Goal: Task Accomplishment & Management: Complete application form

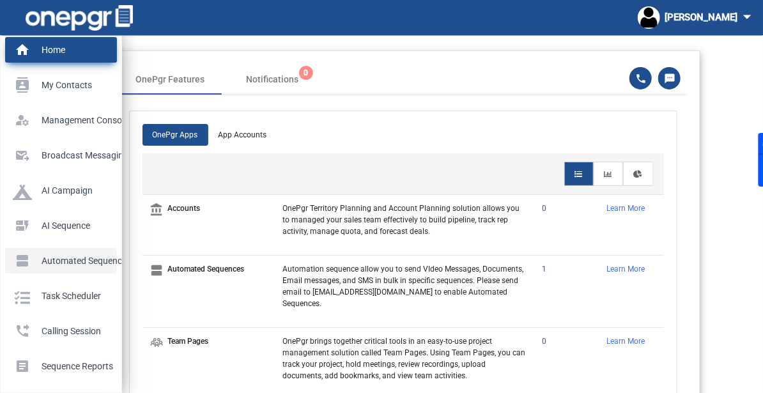
click at [30, 254] on p "Automated Sequences" at bounding box center [58, 260] width 91 height 19
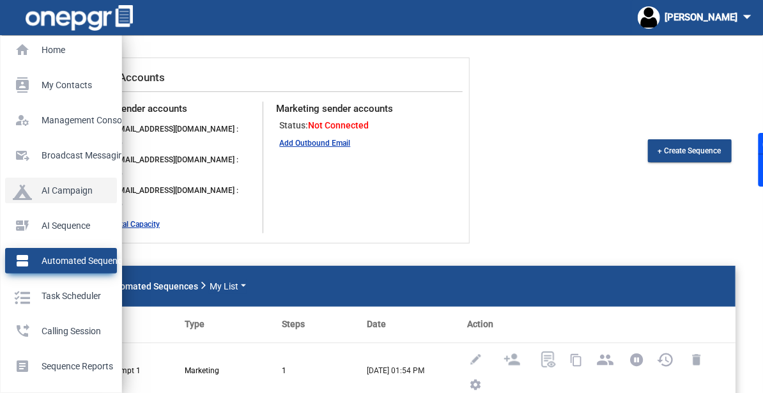
click at [57, 199] on link "AI Campaign" at bounding box center [61, 191] width 112 height 26
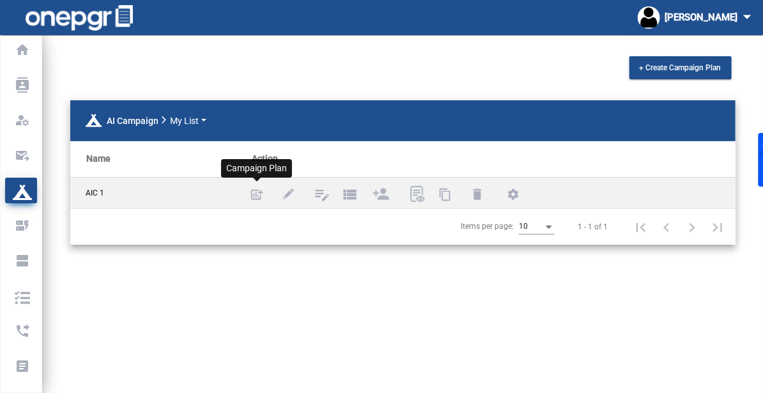
click at [257, 195] on mat-icon "add_chart" at bounding box center [256, 195] width 15 height 15
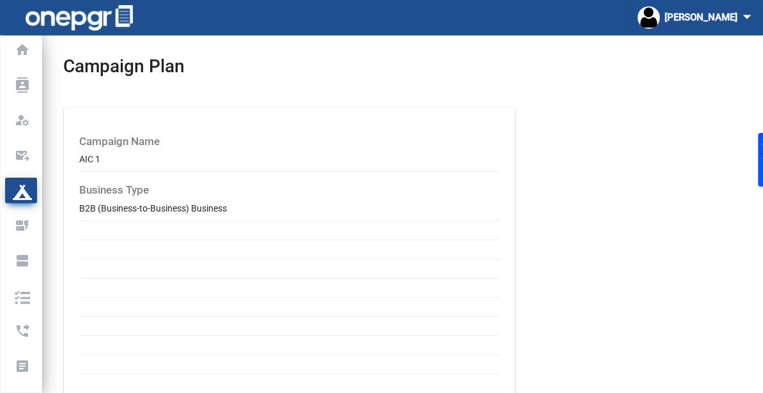
scroll to position [77, 0]
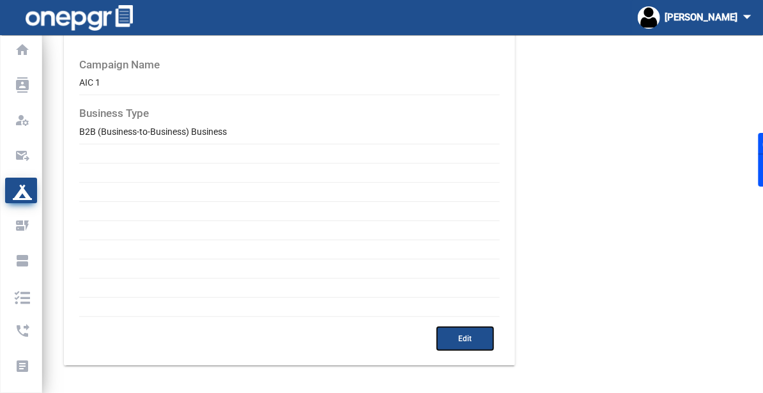
click at [455, 330] on mat-card "Campaign Name AIC 1 Business Type B2B (Business-to-Business) Business Edit" at bounding box center [289, 198] width 451 height 334
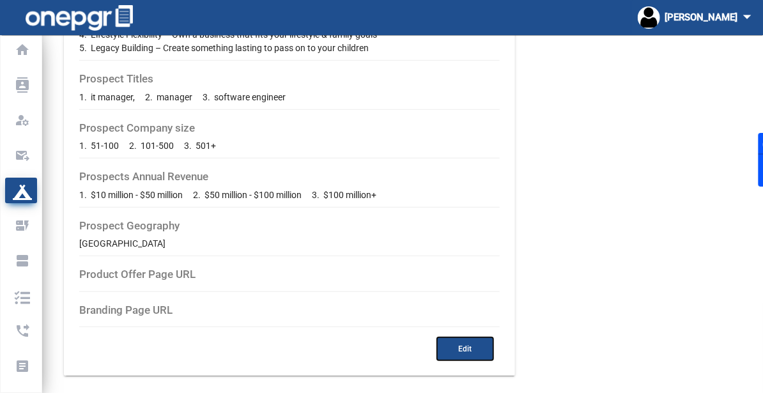
scroll to position [358, 0]
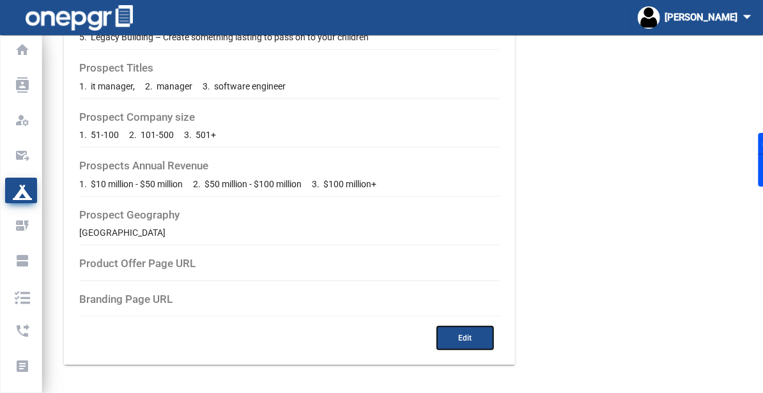
click at [484, 344] on button "Edit" at bounding box center [465, 337] width 56 height 23
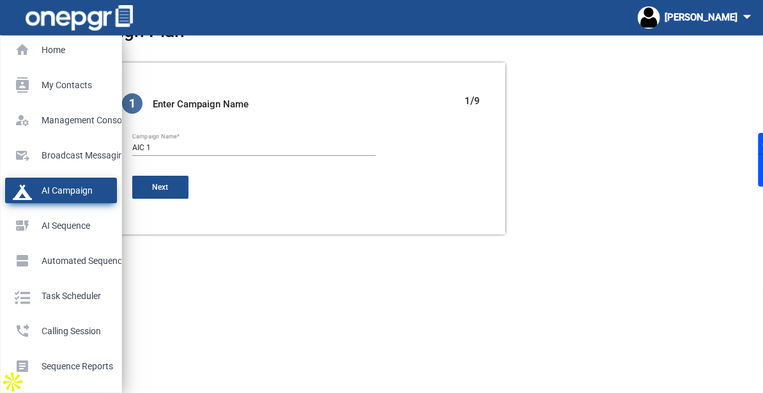
click at [29, 190] on p "AI Campaign" at bounding box center [58, 190] width 91 height 19
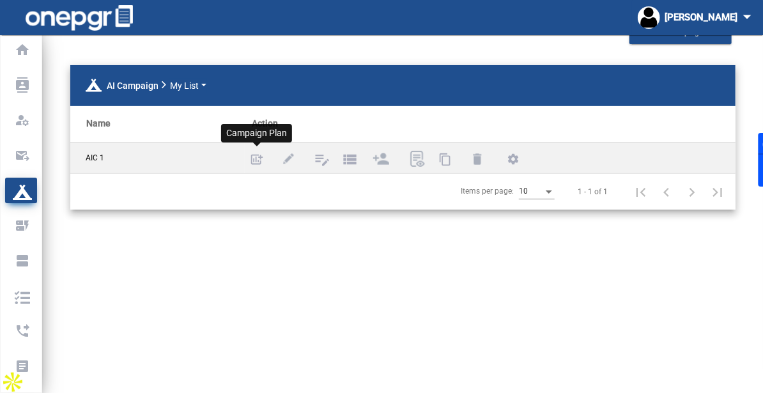
click at [254, 156] on mat-icon "add_chart" at bounding box center [256, 160] width 15 height 15
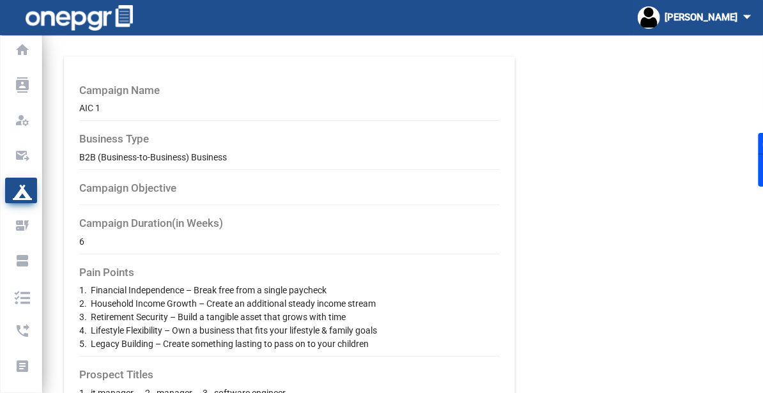
scroll to position [49, 0]
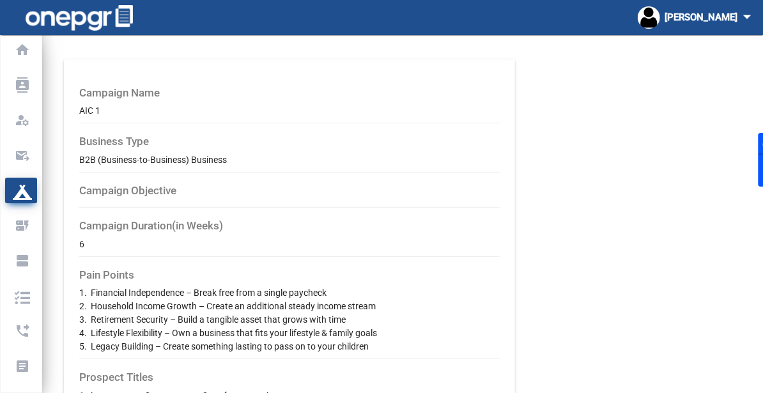
click at [111, 158] on div "B2B (Business-to-Business) Business" at bounding box center [289, 159] width 420 height 13
copy div "B2B (Business-to-Business) Business"
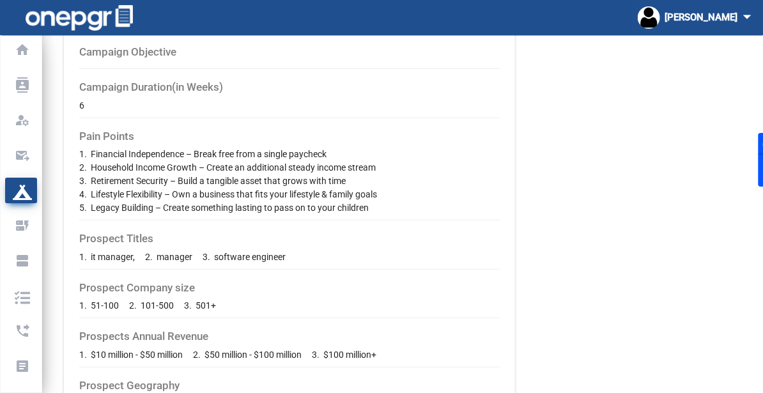
scroll to position [199, 0]
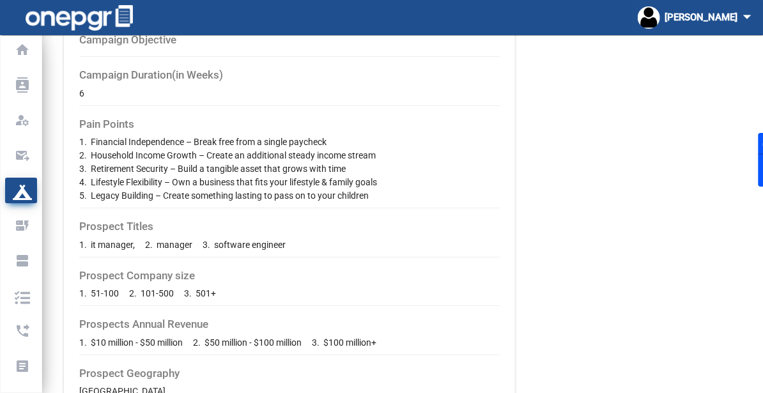
click at [113, 243] on span "1. it manager," at bounding box center [107, 244] width 56 height 13
copy span "manager"
drag, startPoint x: 216, startPoint y: 243, endPoint x: 302, endPoint y: 240, distance: 86.3
click at [302, 240] on div "1. it manager, 2. manager 3. software engineer" at bounding box center [289, 244] width 420 height 13
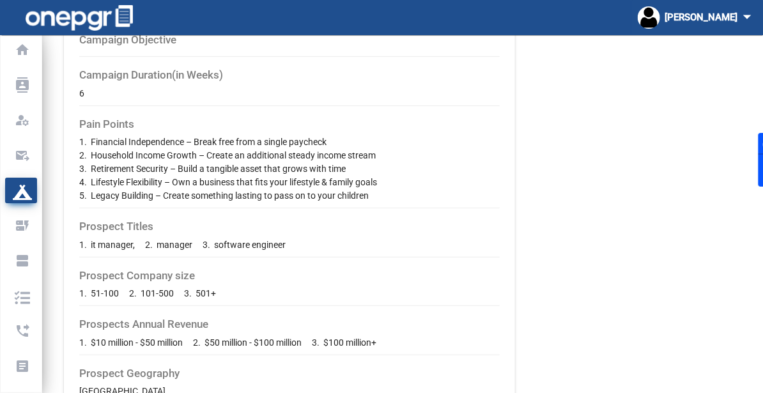
copy span "software engineer"
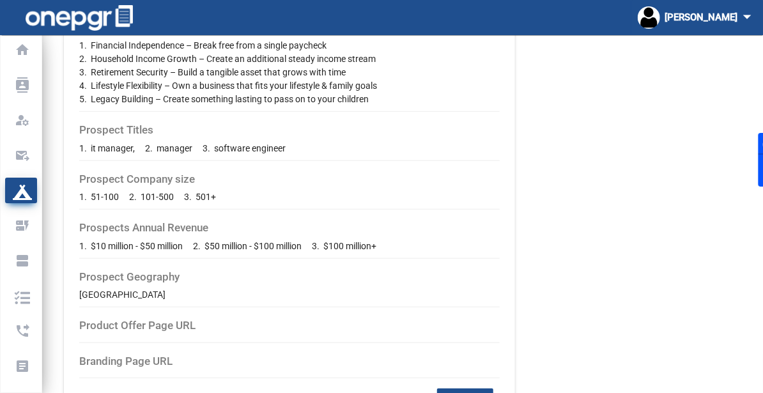
scroll to position [358, 0]
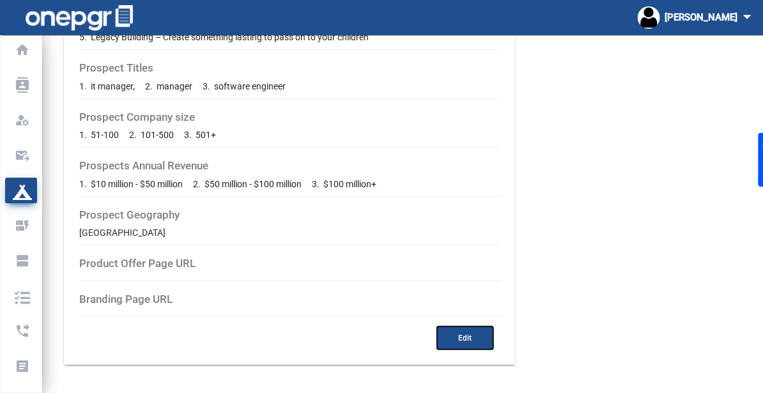
click at [459, 338] on span "Edit" at bounding box center [465, 337] width 13 height 9
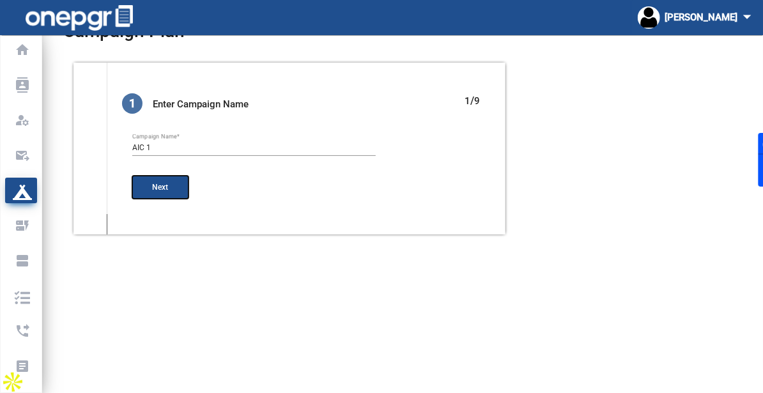
click at [158, 181] on button "Next" at bounding box center [160, 187] width 56 height 23
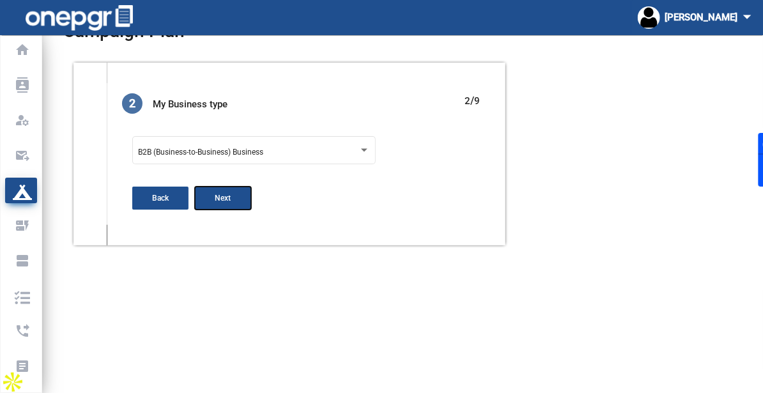
click at [213, 197] on button "Next" at bounding box center [223, 198] width 56 height 23
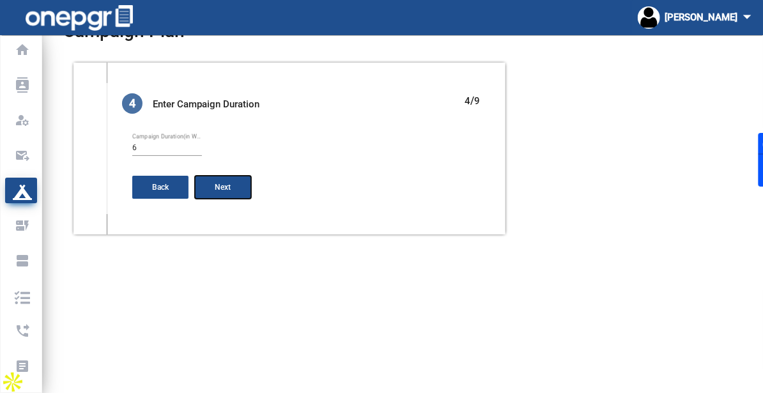
click at [216, 187] on span "Next" at bounding box center [223, 187] width 16 height 9
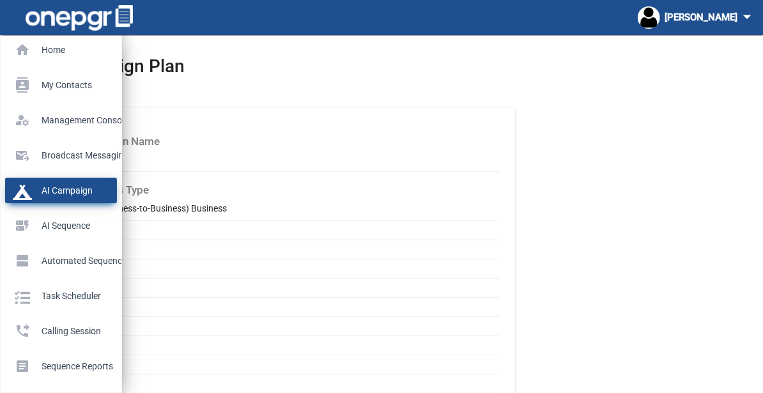
click at [18, 194] on p "AI Campaign" at bounding box center [58, 190] width 91 height 19
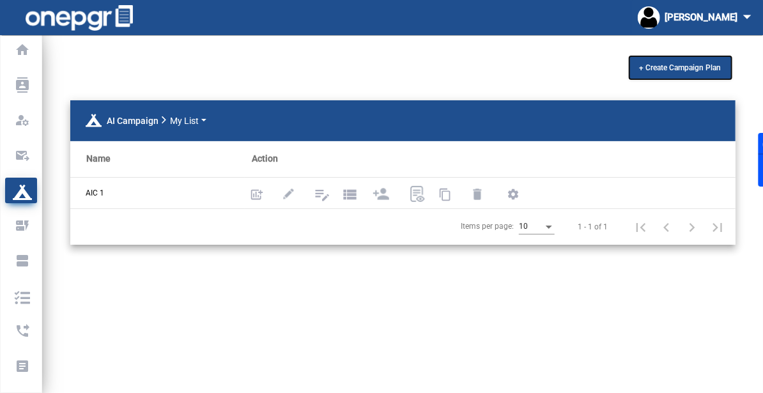
click at [696, 63] on span "+ Create Campaign Plan" at bounding box center [680, 67] width 82 height 9
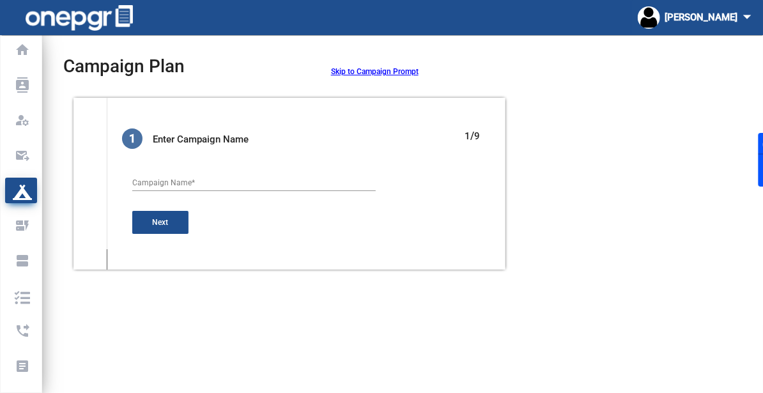
click at [211, 180] on input "Campaign Name *" at bounding box center [253, 183] width 243 height 9
type input "New campaign Aug 25th"
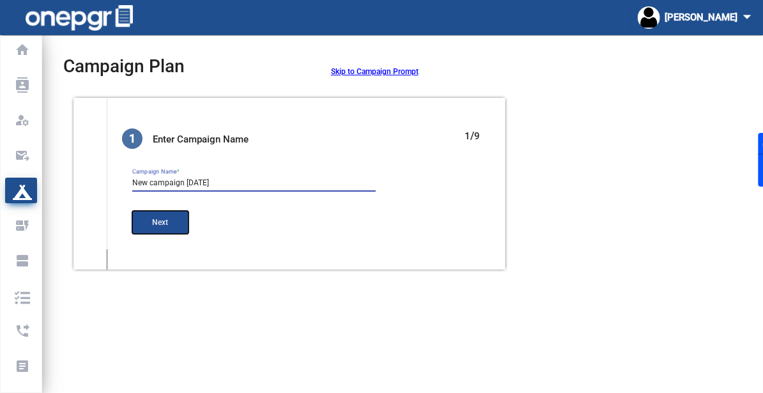
click at [156, 232] on button "Next" at bounding box center [160, 222] width 56 height 23
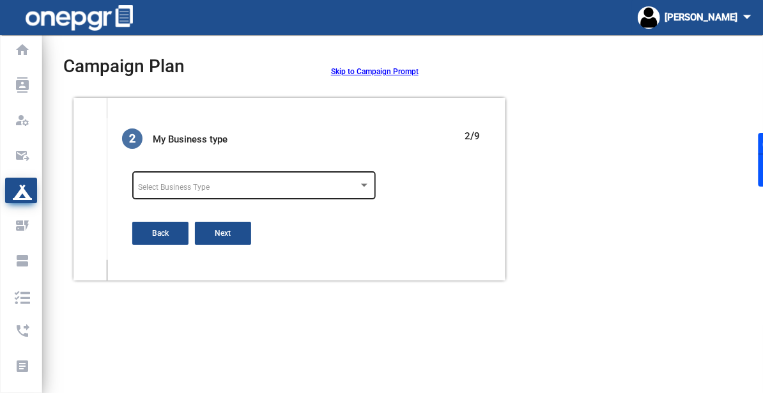
click at [231, 194] on div "Select Business Type" at bounding box center [254, 184] width 232 height 31
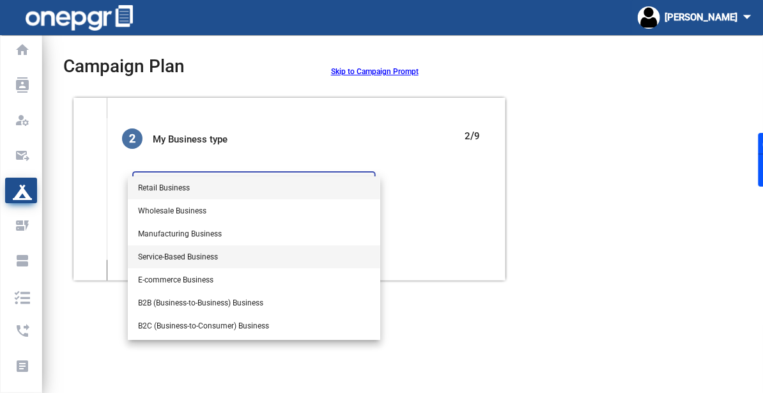
scroll to position [79, 0]
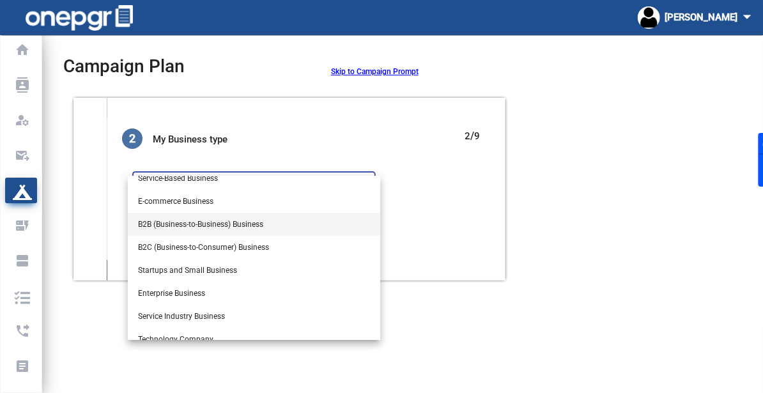
click at [229, 225] on span "B2B (Business-to-Business) Business" at bounding box center [254, 224] width 232 height 23
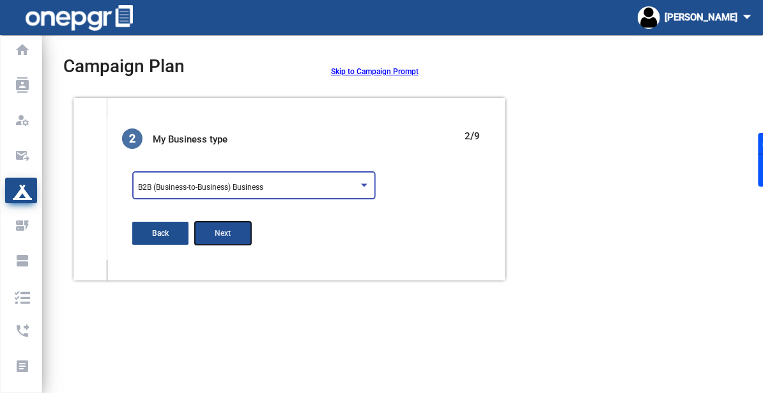
click at [223, 233] on span "Next" at bounding box center [223, 233] width 16 height 9
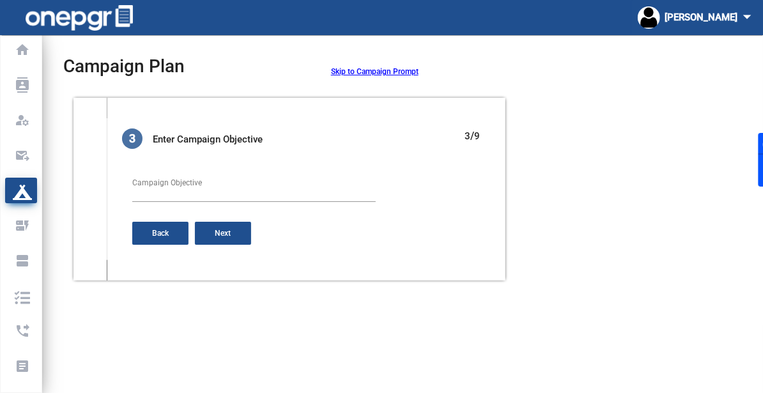
click at [243, 187] on textarea "Campaign Objective" at bounding box center [253, 189] width 243 height 22
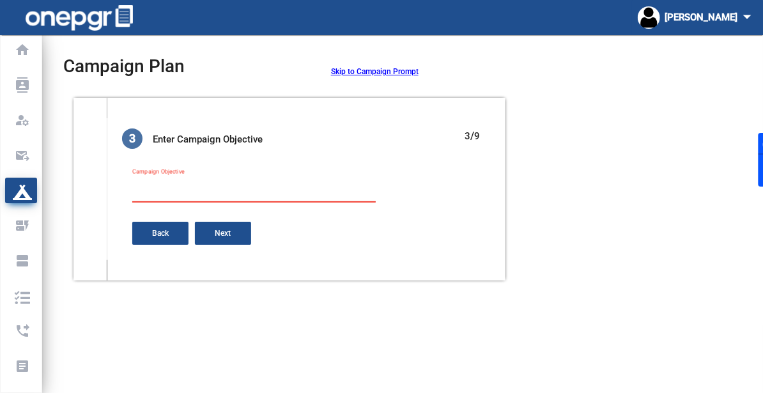
click at [279, 189] on textarea "Campaign Objective" at bounding box center [253, 189] width 243 height 22
click at [240, 240] on button "Next" at bounding box center [223, 233] width 56 height 23
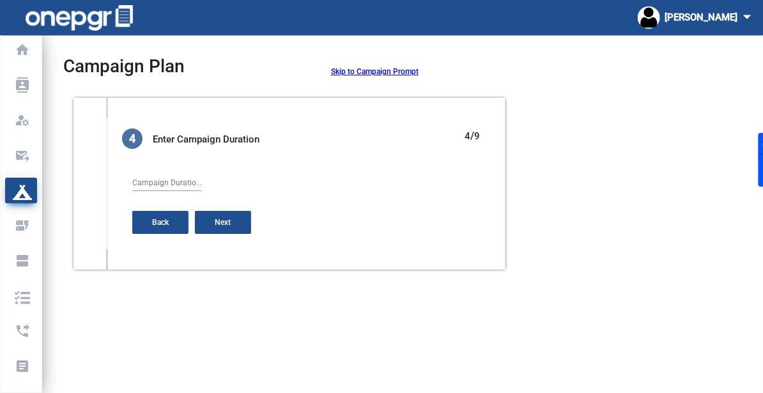
click at [175, 180] on input "Campaign Duration(in Weeks) *" at bounding box center [167, 183] width 70 height 9
type input "6"
click at [234, 227] on button "Next" at bounding box center [223, 222] width 56 height 23
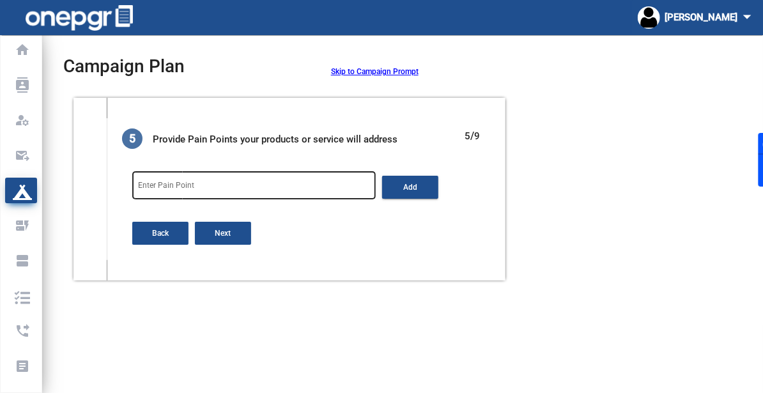
click at [242, 183] on input "Enter Pain Point" at bounding box center [254, 187] width 232 height 9
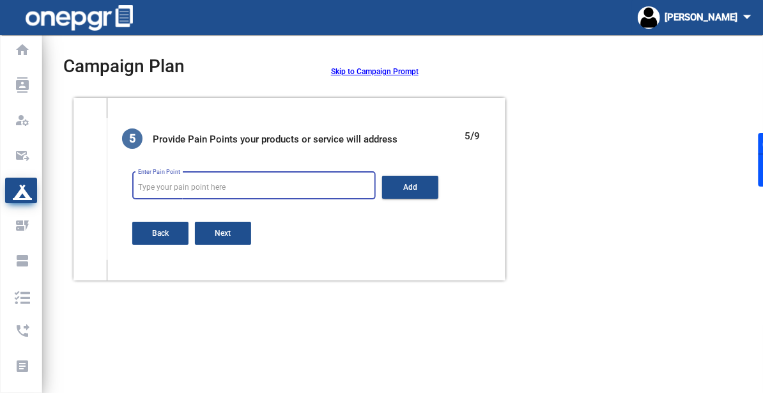
click at [205, 184] on input "Enter Pain Point" at bounding box center [254, 187] width 232 height 9
paste input ". Difficulty in starting a franchise business."
type input "Difficulty in starting a franchise business."
click at [427, 197] on button "Add" at bounding box center [410, 187] width 56 height 23
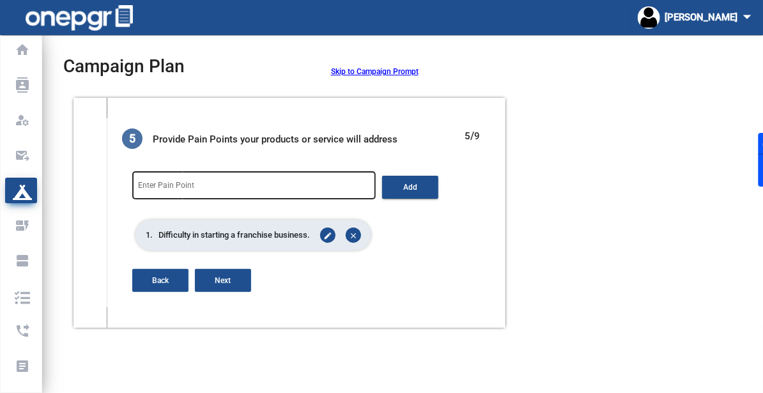
click at [253, 187] on input "Enter Pain Point" at bounding box center [254, 187] width 232 height 9
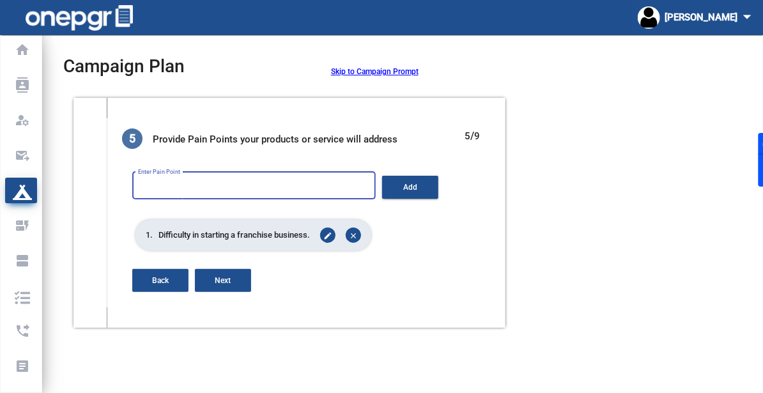
paste input "Lack of knowledge about managing a franchise business."
type input "Lack of knowledge about managing a franchise business."
click at [399, 184] on button "Add" at bounding box center [410, 187] width 56 height 23
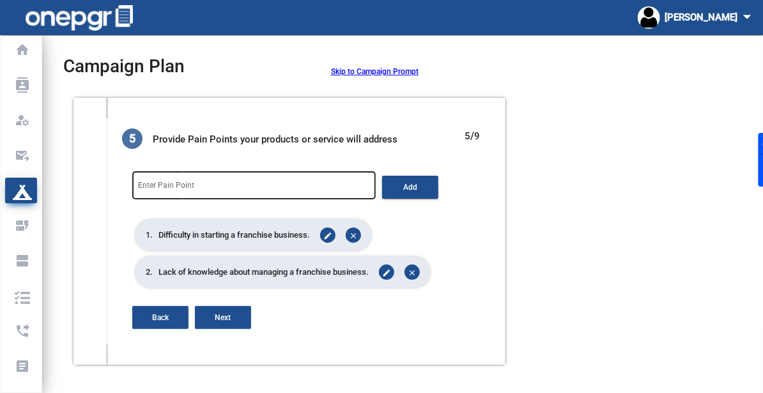
click at [283, 173] on div "Enter Pain Point" at bounding box center [254, 184] width 232 height 31
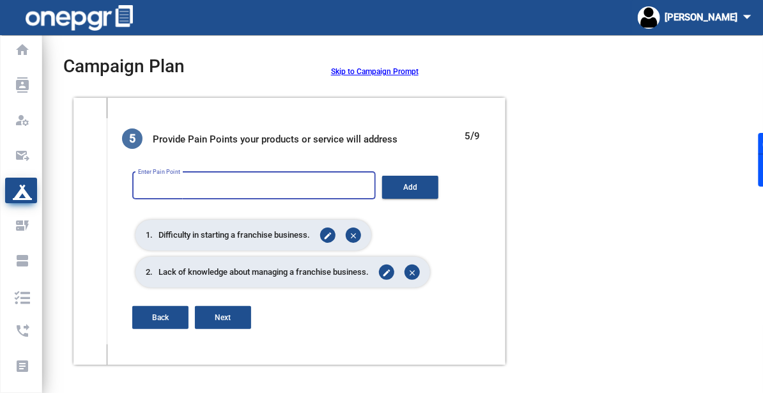
paste input "Challenges in scaling a franchise business."
type input "Challenges in scaling a franchise business."
click at [417, 176] on button "Add" at bounding box center [410, 187] width 56 height 23
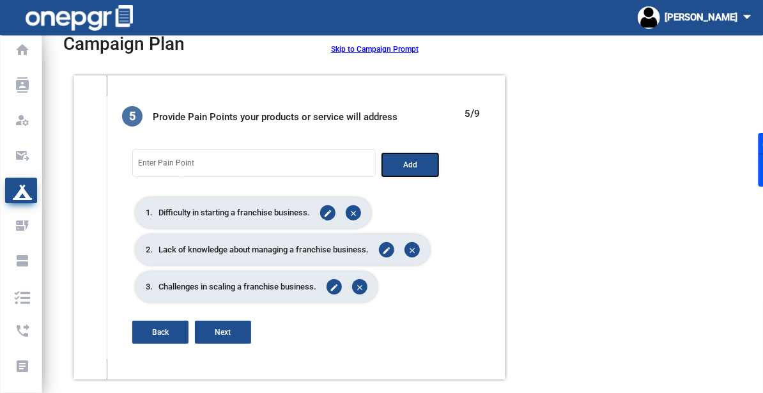
scroll to position [29, 0]
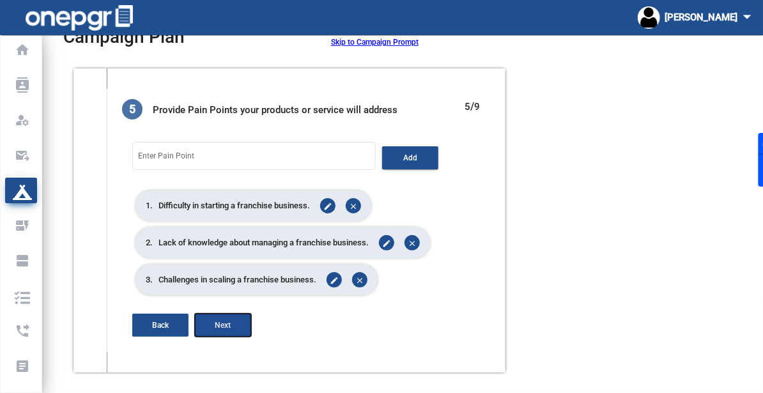
click at [227, 329] on button "Next" at bounding box center [223, 325] width 56 height 23
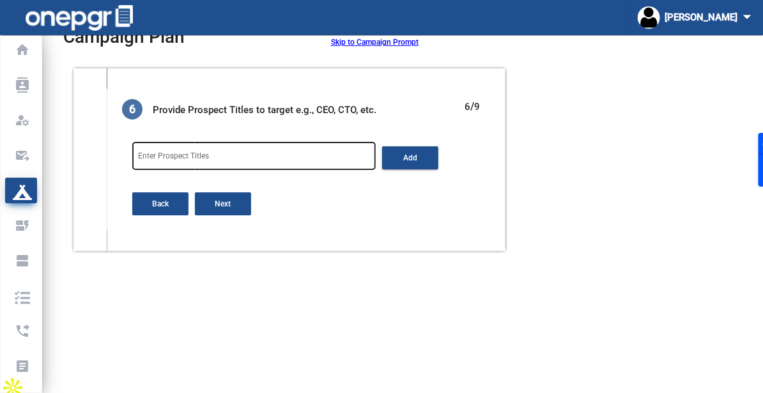
click at [208, 158] on input "Enter Prospect Titles" at bounding box center [254, 158] width 232 height 9
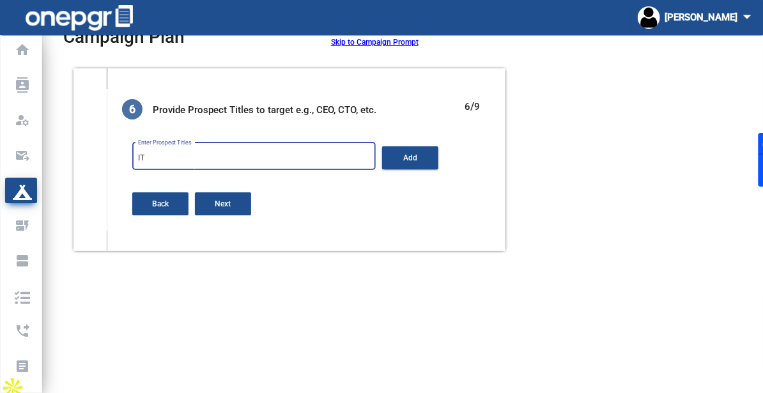
paste input "manager"
type input "IT manager"
click at [388, 157] on button "Add" at bounding box center [410, 157] width 56 height 23
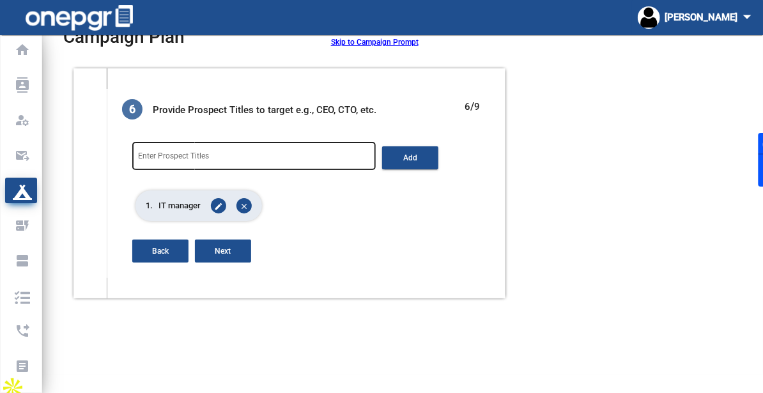
click at [256, 167] on div "Enter Prospect Titles" at bounding box center [254, 155] width 232 height 31
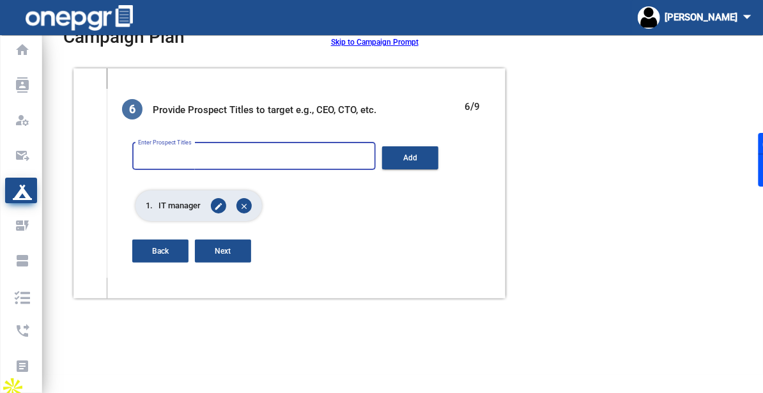
paste input "manager"
type input "manager"
click at [432, 156] on button "Add" at bounding box center [410, 157] width 56 height 23
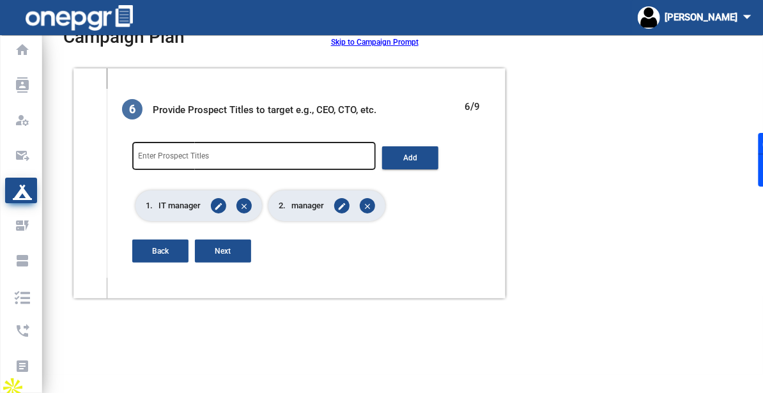
click at [273, 165] on div "Enter Prospect Titles" at bounding box center [254, 155] width 232 height 31
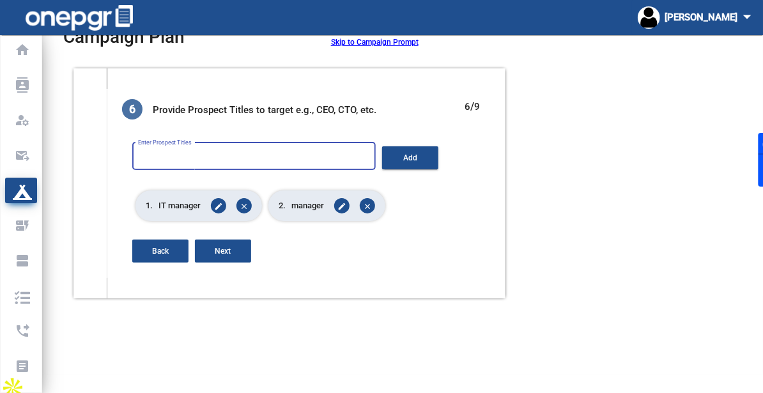
paste input "software engineer"
type input "software engineer"
click at [393, 151] on button "Add" at bounding box center [410, 157] width 56 height 23
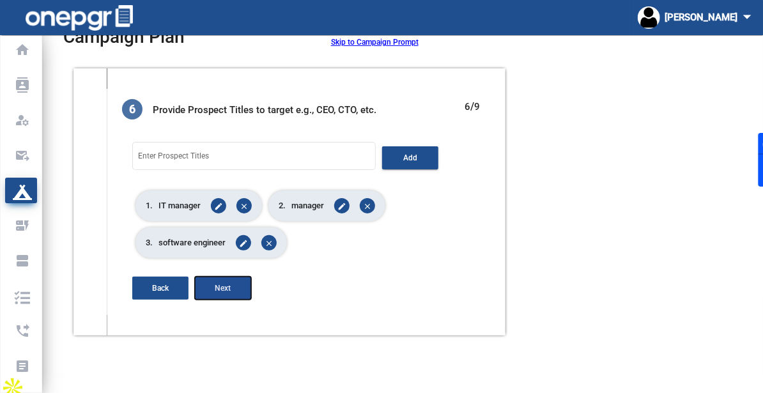
click at [235, 283] on button "Next" at bounding box center [223, 288] width 56 height 23
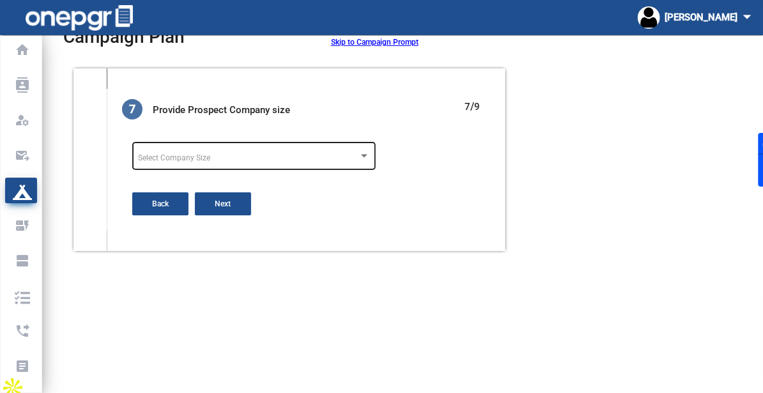
click at [270, 152] on div "Select Company Size" at bounding box center [254, 155] width 232 height 31
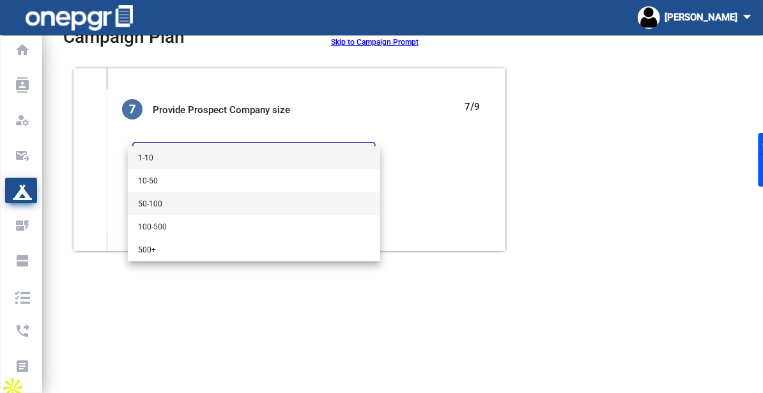
click at [190, 199] on span "50-100" at bounding box center [254, 203] width 232 height 23
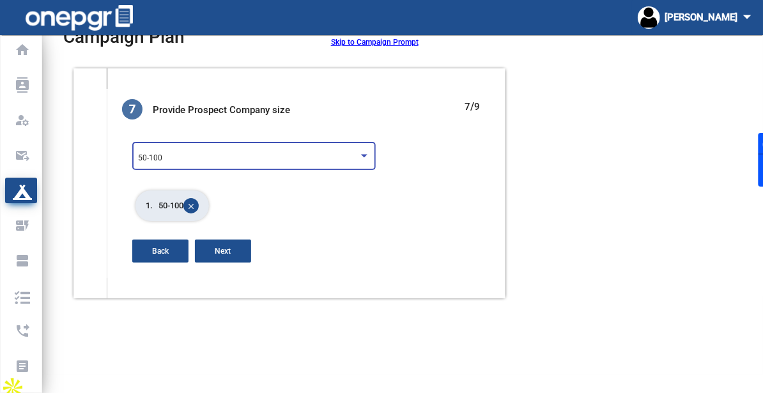
click at [182, 159] on div "50-100" at bounding box center [248, 158] width 220 height 9
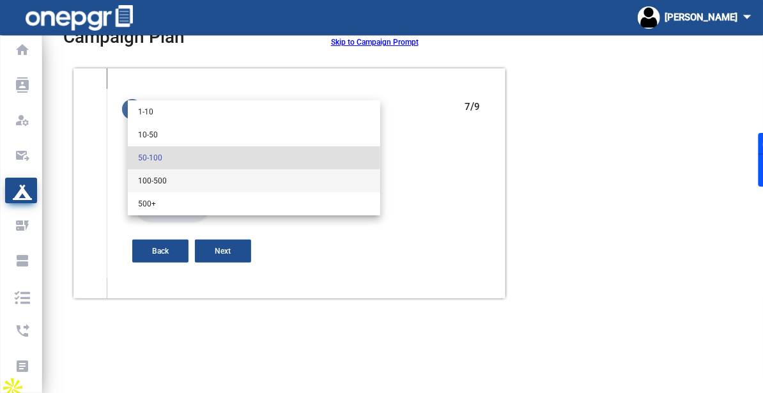
click at [195, 177] on span "100-500" at bounding box center [254, 180] width 232 height 23
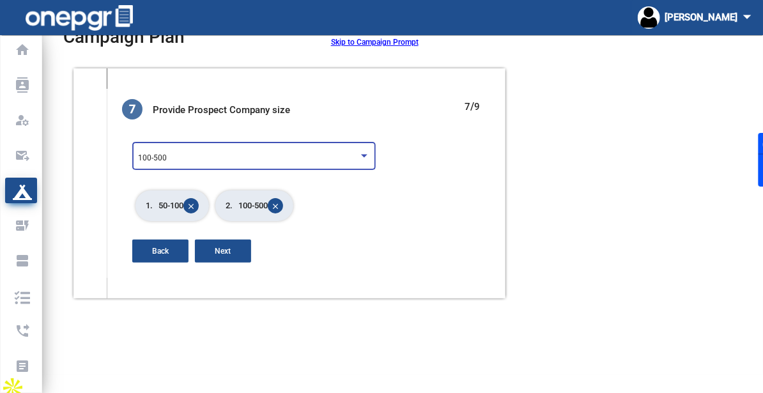
click at [252, 157] on div "100-500" at bounding box center [248, 158] width 220 height 9
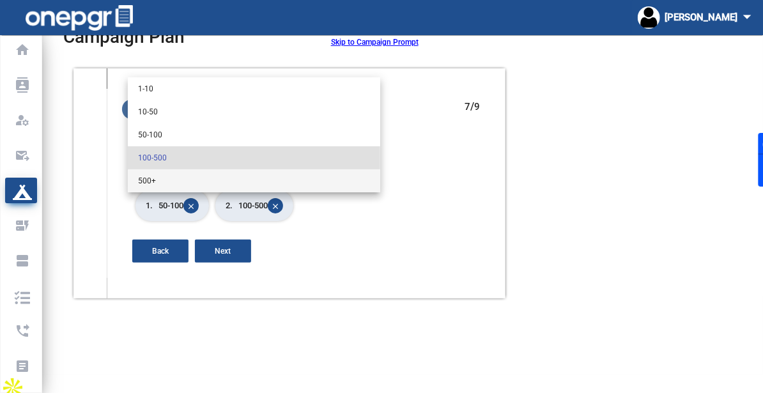
click at [230, 176] on span "500+" at bounding box center [254, 180] width 232 height 23
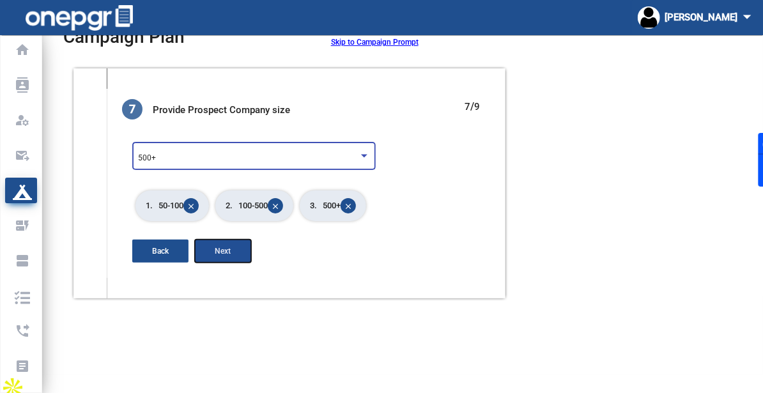
click at [212, 243] on button "Next" at bounding box center [223, 251] width 56 height 23
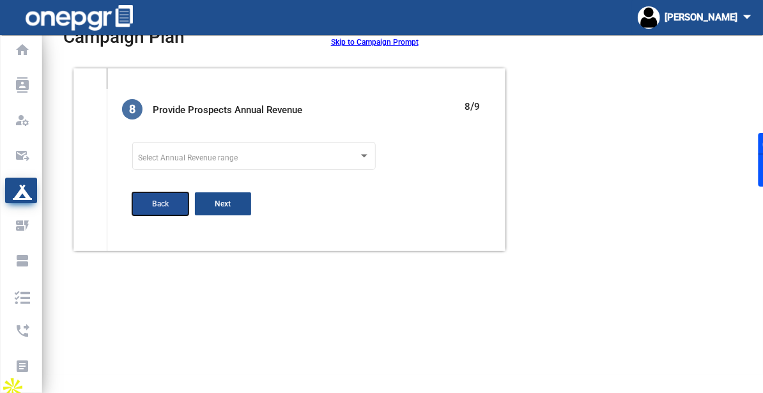
click at [149, 195] on button "Back" at bounding box center [160, 203] width 56 height 23
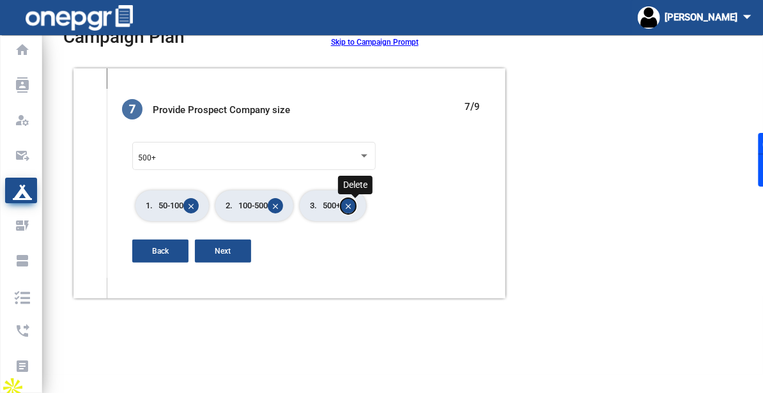
click at [356, 206] on mat-icon "close" at bounding box center [347, 206] width 15 height 15
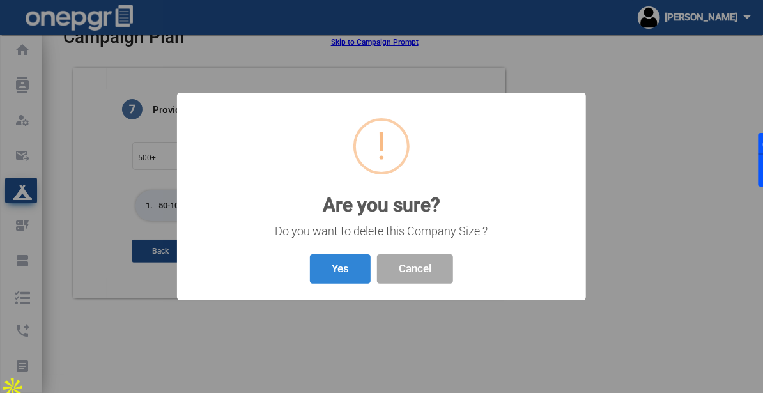
scroll to position [11, 0]
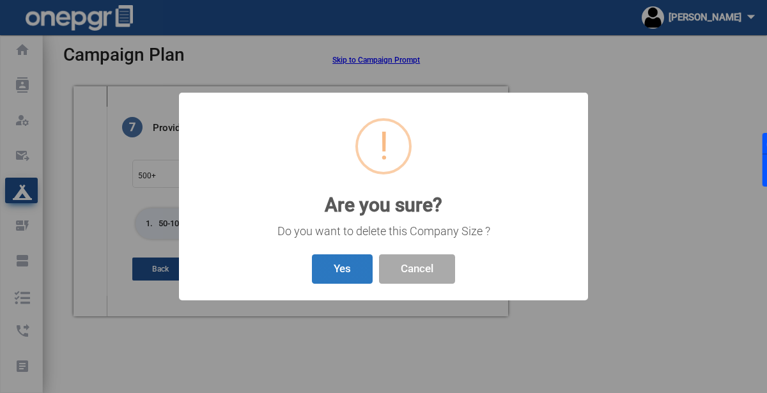
click at [332, 275] on button "Yes" at bounding box center [342, 269] width 61 height 30
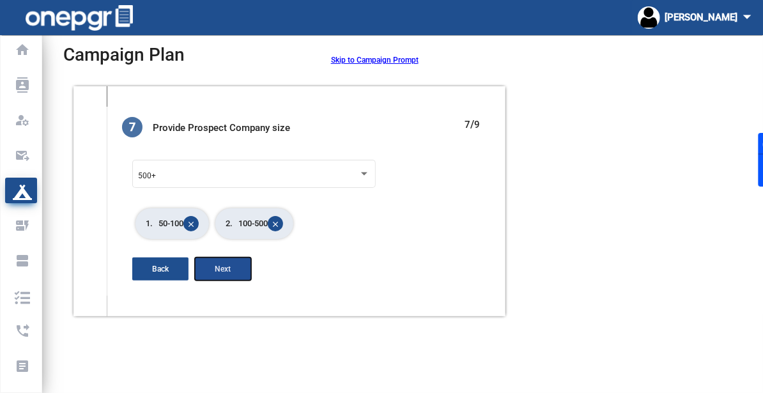
click at [224, 268] on span "Next" at bounding box center [223, 268] width 16 height 9
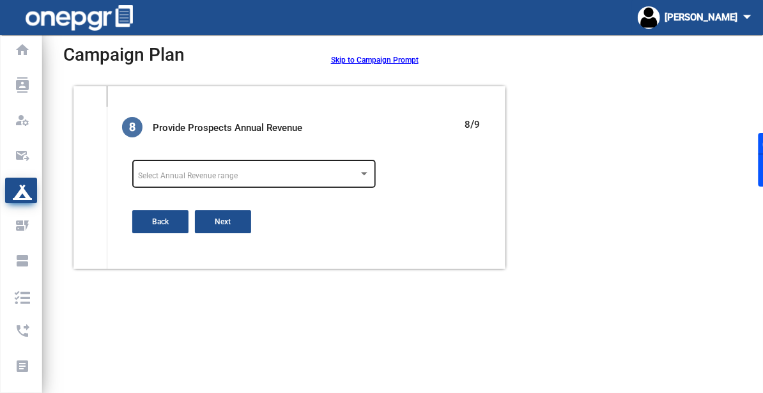
click at [206, 181] on div "Select Annual Revenue range" at bounding box center [254, 173] width 232 height 31
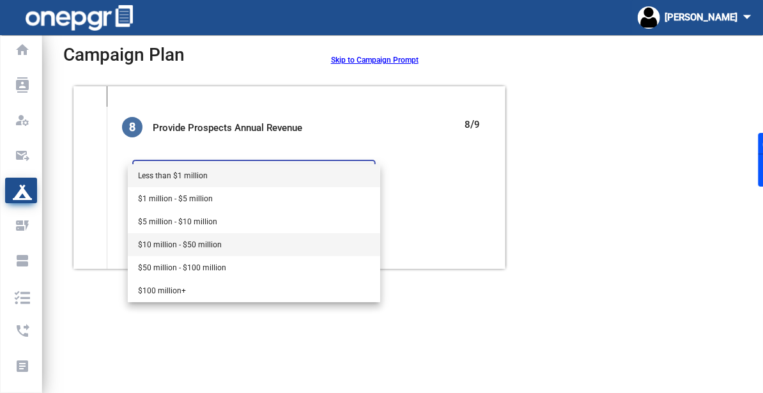
click at [185, 238] on span "$10 million - $50 million" at bounding box center [254, 244] width 232 height 23
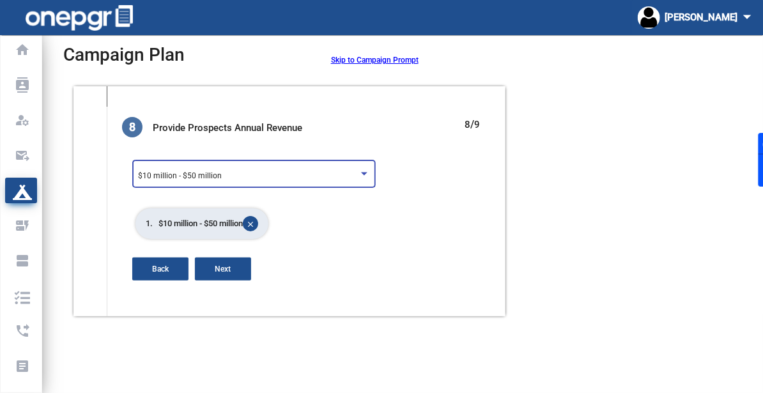
click at [238, 167] on div "$10 million - $50 million" at bounding box center [254, 173] width 232 height 31
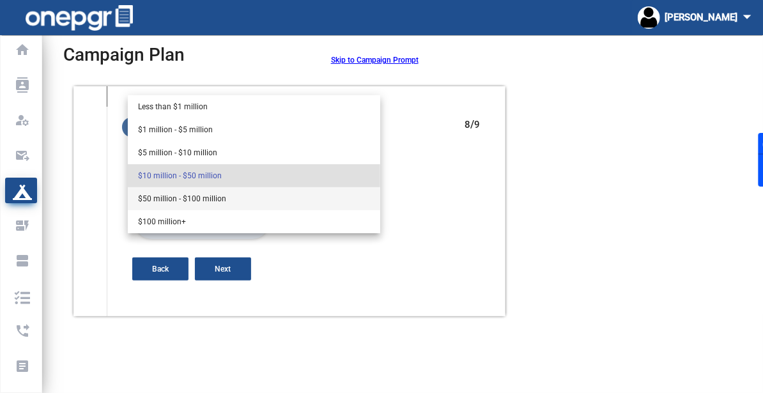
click at [211, 204] on span "$50 million - $100 million" at bounding box center [254, 198] width 232 height 23
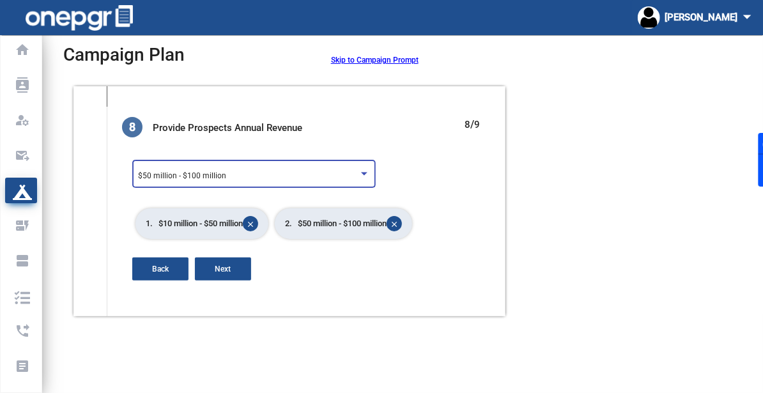
click at [257, 176] on div "$50 million - $100 million" at bounding box center [248, 176] width 220 height 9
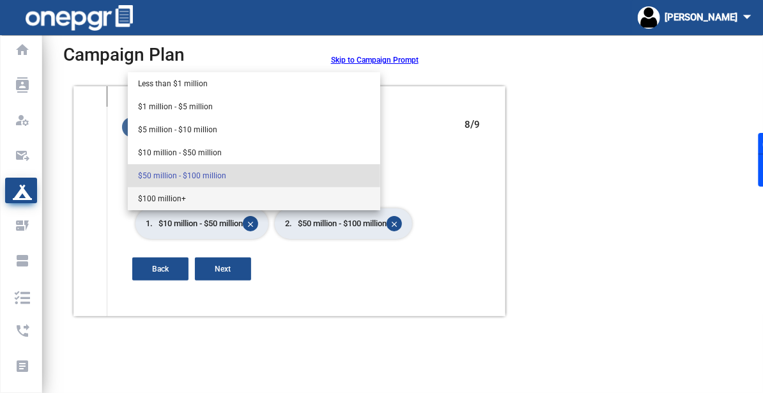
click at [240, 201] on span "$100 million+" at bounding box center [254, 198] width 232 height 23
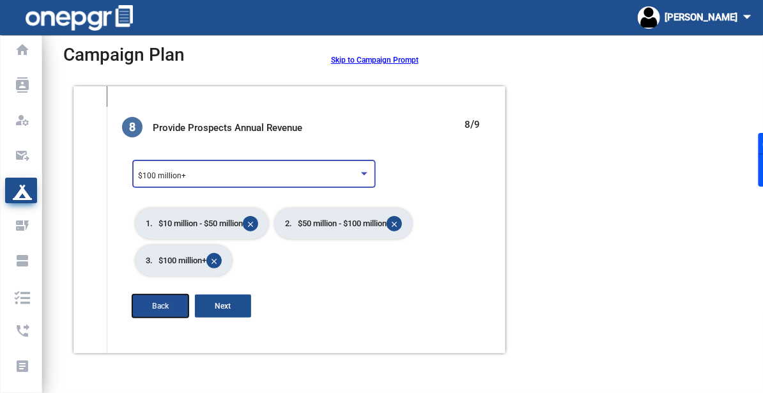
click at [160, 307] on span "Back" at bounding box center [160, 306] width 17 height 9
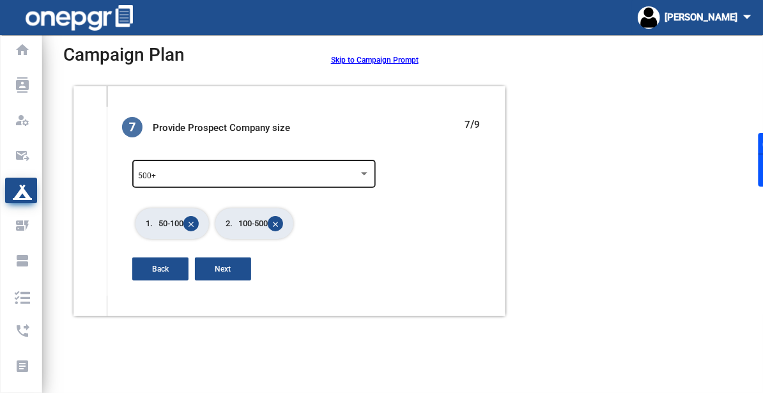
click at [321, 172] on div "500+" at bounding box center [248, 176] width 220 height 9
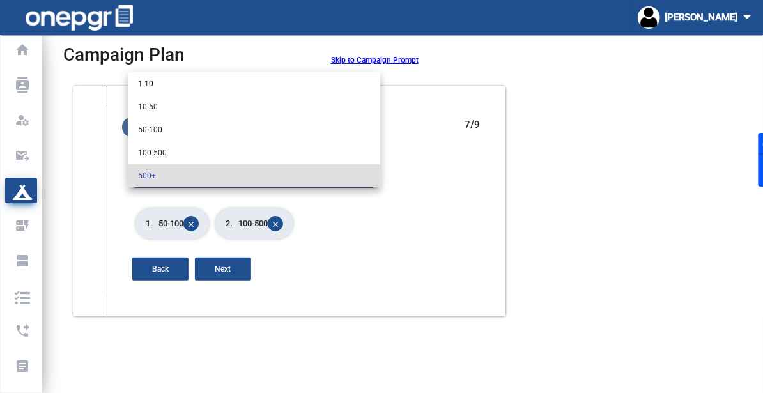
click at [286, 183] on span "500+" at bounding box center [254, 175] width 232 height 23
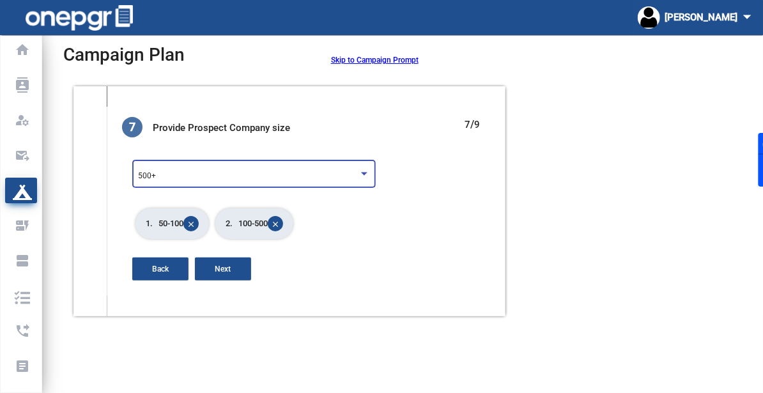
click at [284, 178] on div "500+" at bounding box center [248, 176] width 220 height 9
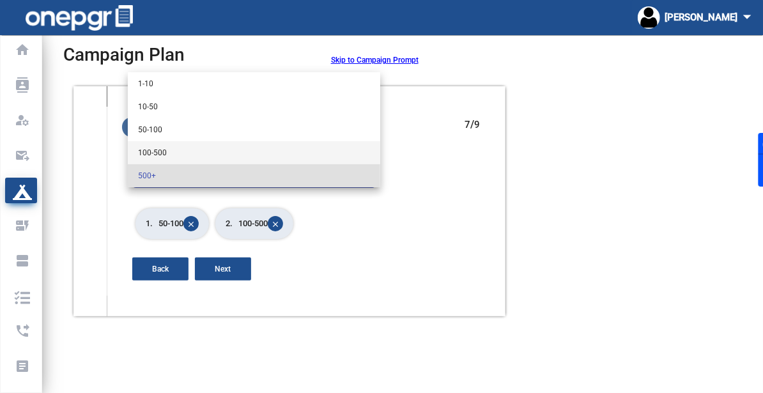
click at [274, 158] on span "100-500" at bounding box center [254, 152] width 232 height 23
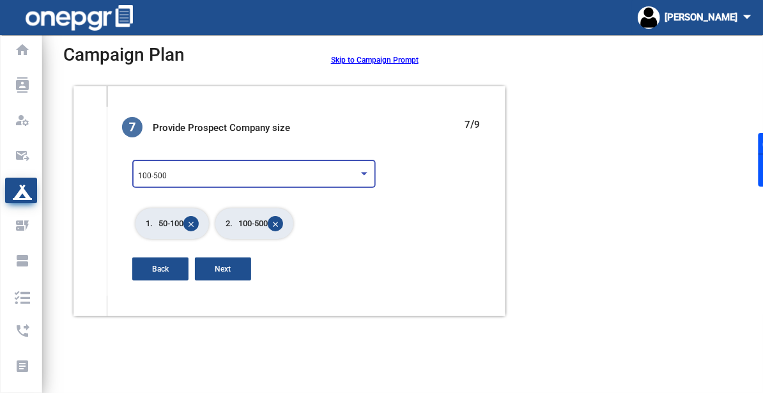
click at [251, 172] on div "100-500" at bounding box center [248, 176] width 220 height 9
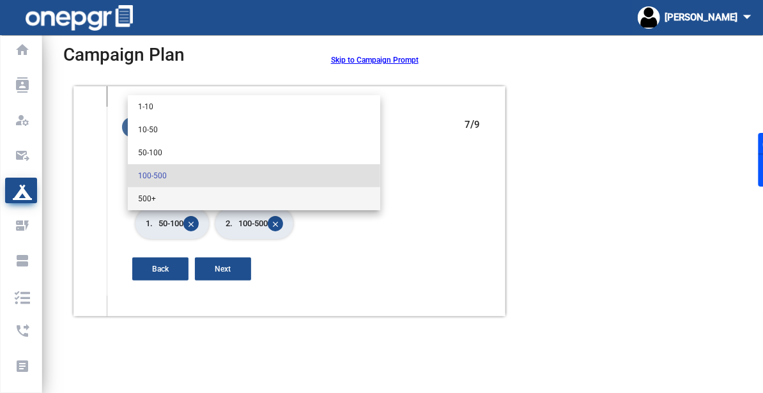
click at [206, 196] on span "500+" at bounding box center [254, 198] width 232 height 23
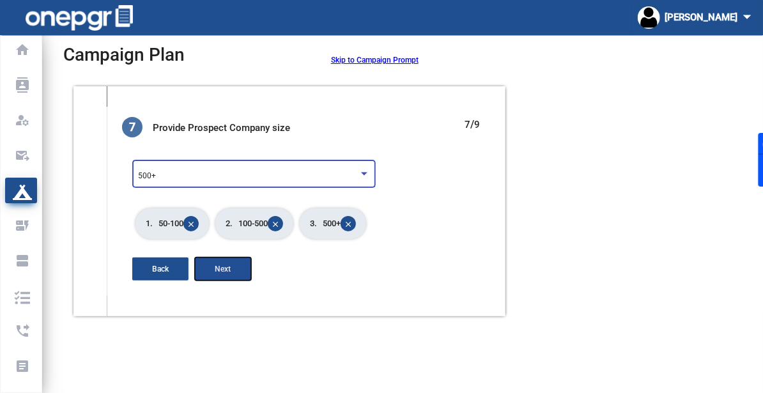
click at [218, 272] on span "Next" at bounding box center [223, 268] width 16 height 9
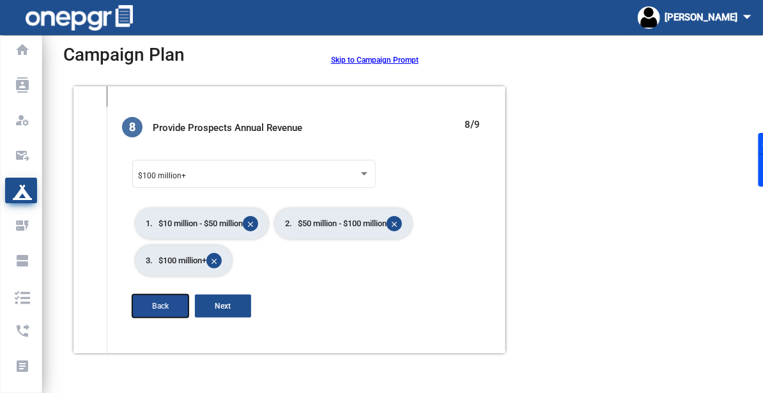
click at [152, 300] on button "Back" at bounding box center [160, 306] width 56 height 23
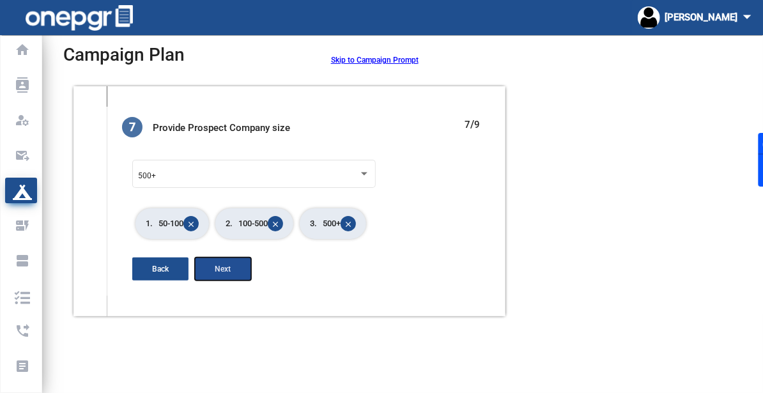
click at [233, 267] on button "Next" at bounding box center [223, 268] width 56 height 23
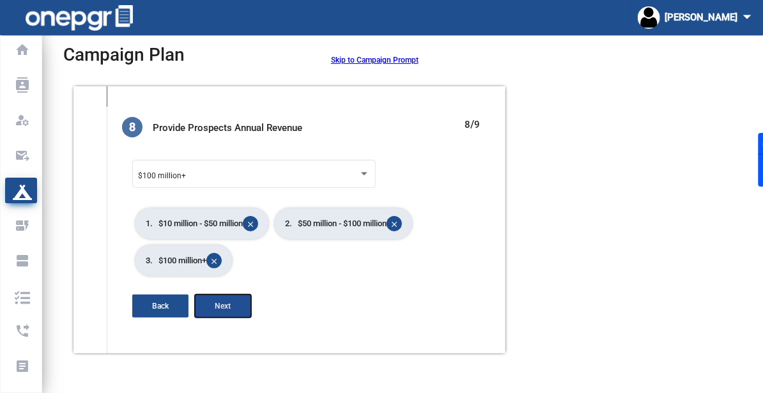
click at [209, 316] on button "Next" at bounding box center [223, 306] width 56 height 23
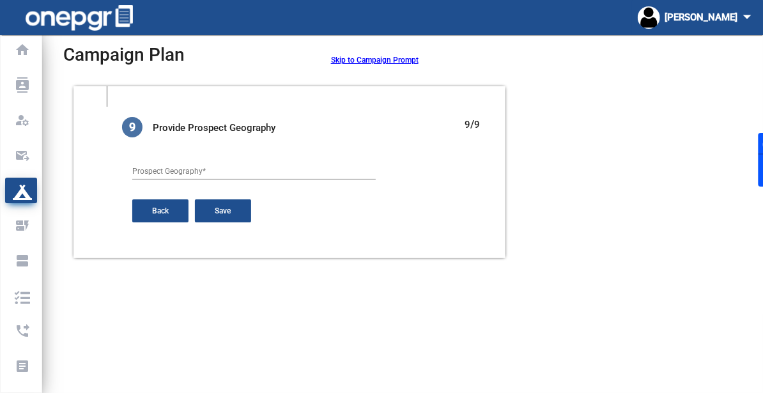
click at [234, 176] on input "Prospect Geography *" at bounding box center [253, 171] width 243 height 9
type input "United States of America"
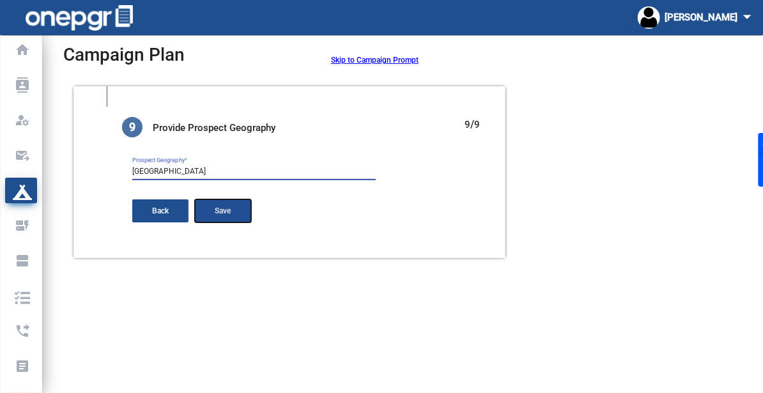
click at [216, 211] on span "Save" at bounding box center [223, 210] width 16 height 9
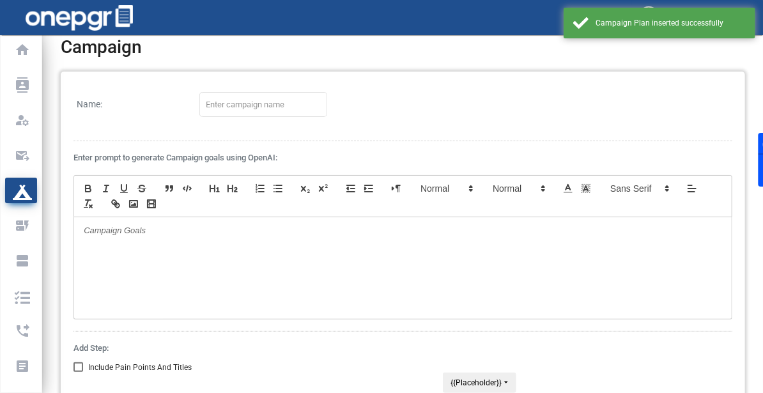
type input "New campaign Aug 25th"
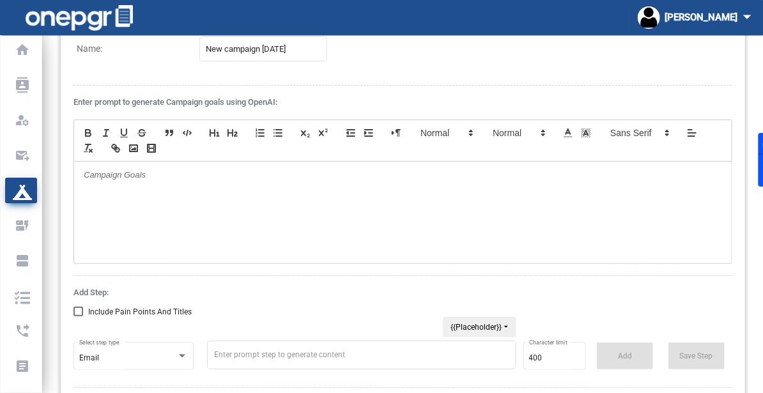
scroll to position [139, 0]
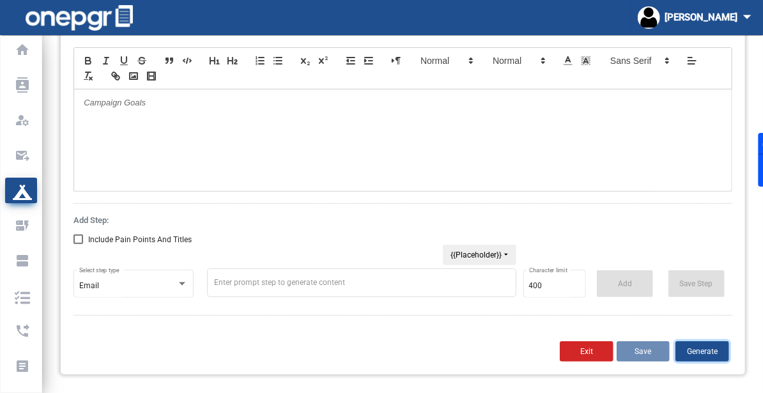
click at [698, 353] on button "Generate" at bounding box center [702, 351] width 54 height 20
click at [692, 344] on button "Generate" at bounding box center [702, 351] width 54 height 20
click at [326, 155] on div at bounding box center [402, 140] width 657 height 102
click at [263, 161] on div at bounding box center [402, 140] width 657 height 102
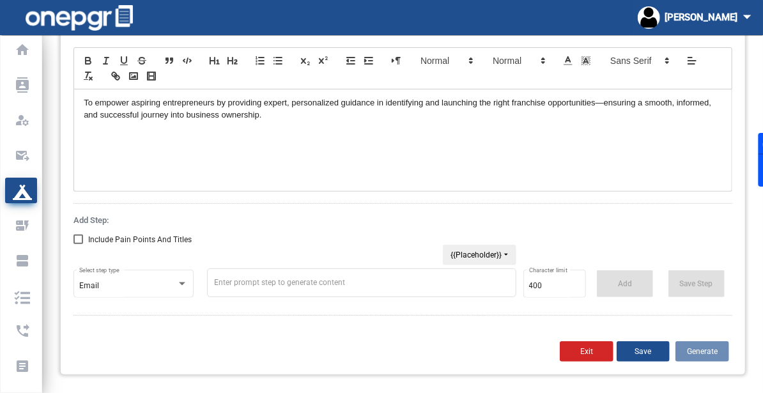
scroll to position [0, 0]
click at [654, 342] on button "Save" at bounding box center [643, 351] width 54 height 20
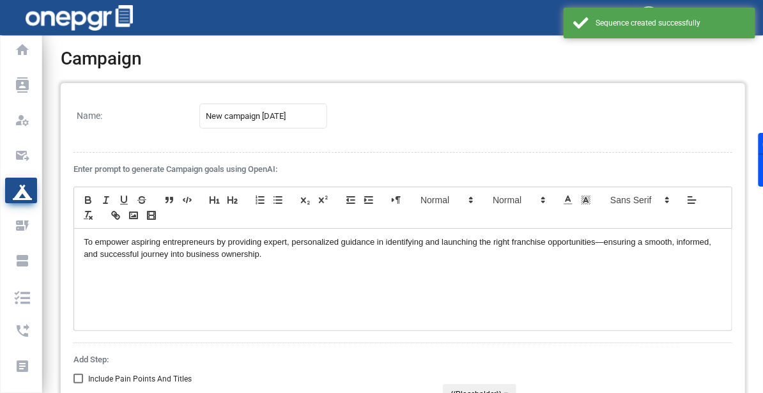
scroll to position [139, 0]
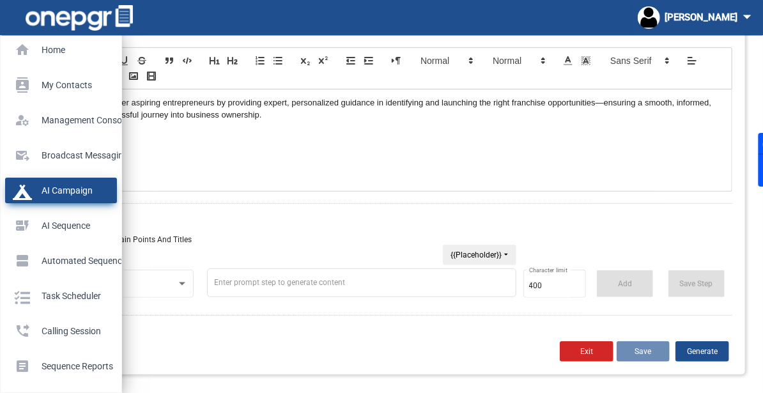
click at [30, 196] on p "AI Campaign" at bounding box center [58, 190] width 91 height 19
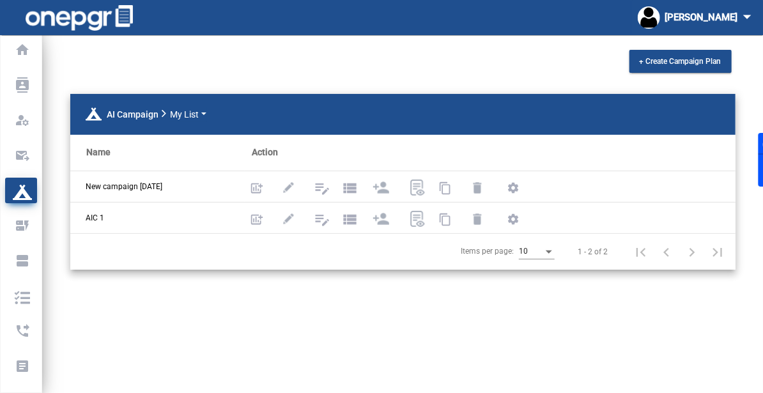
scroll to position [5, 0]
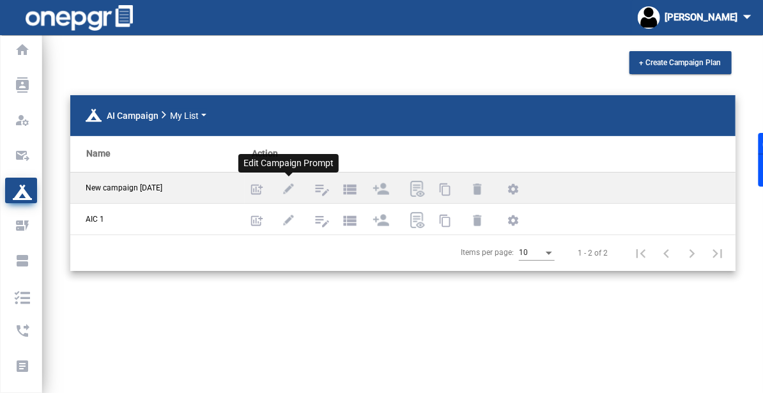
click at [291, 192] on img at bounding box center [288, 189] width 16 height 16
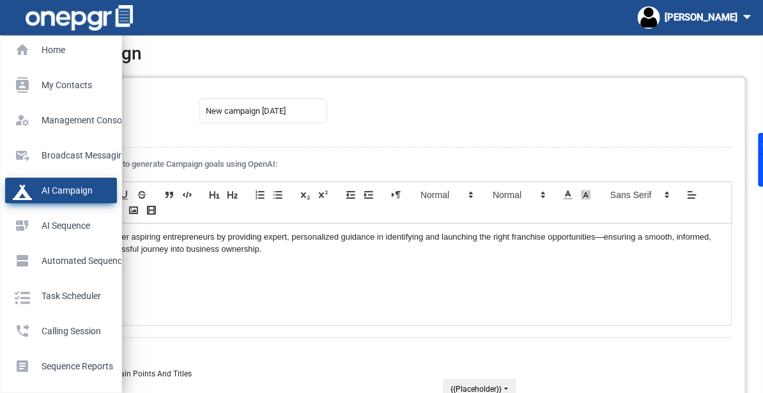
click at [11, 188] on link "AI Campaign" at bounding box center [61, 191] width 112 height 26
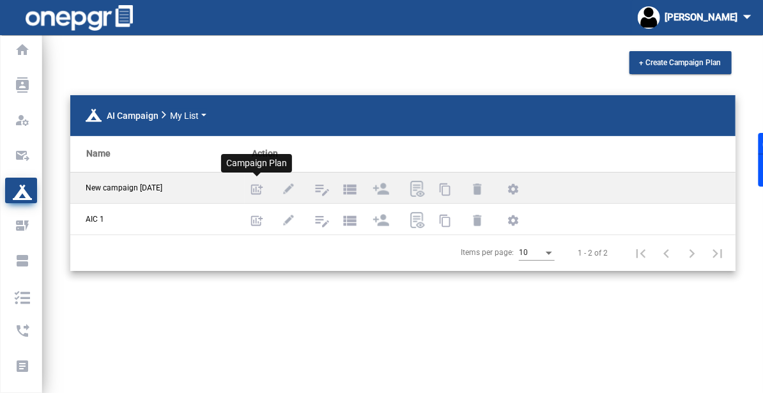
click at [256, 185] on mat-icon "add_chart" at bounding box center [256, 190] width 15 height 15
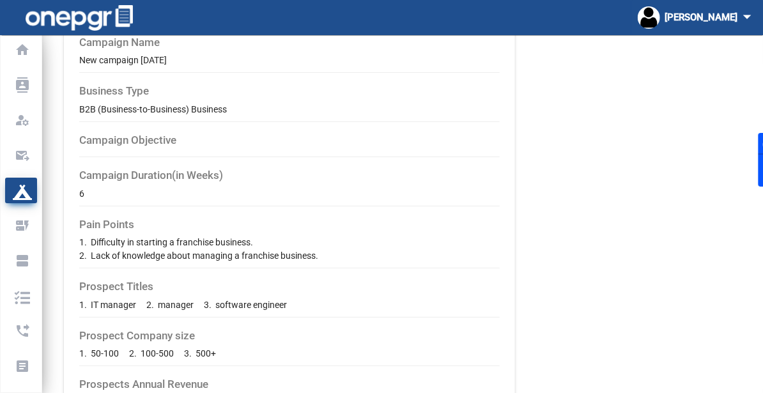
scroll to position [247, 0]
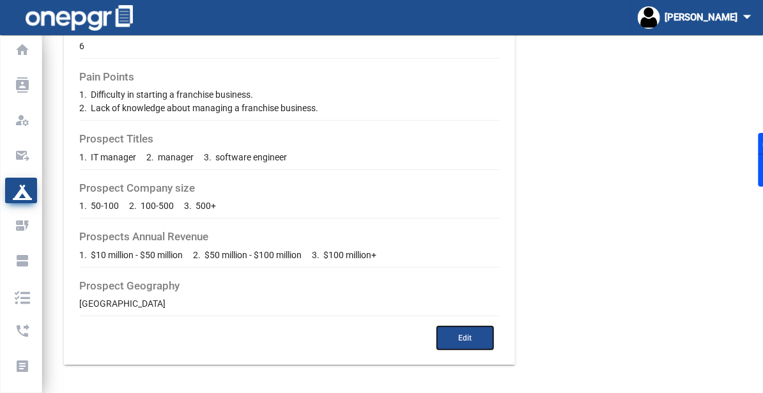
click at [488, 346] on button "Edit" at bounding box center [465, 337] width 56 height 23
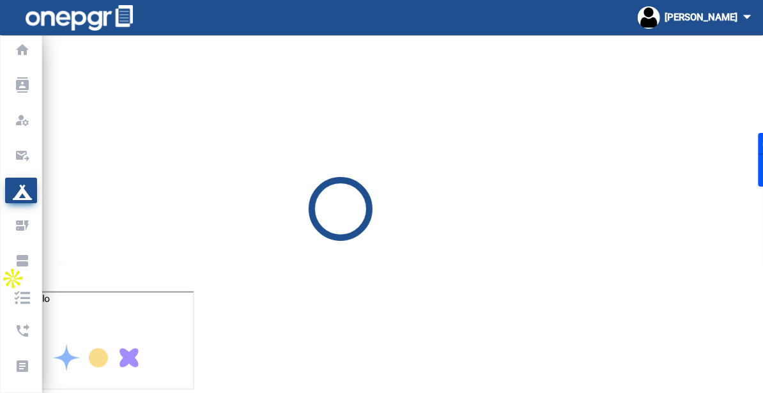
scroll to position [35, 0]
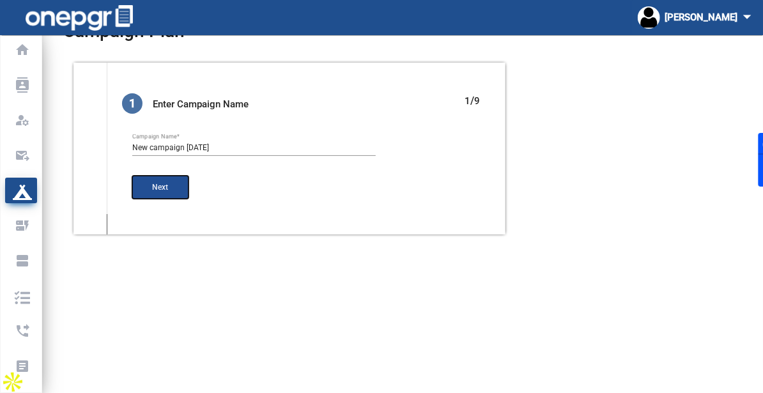
click at [162, 183] on span "Next" at bounding box center [161, 187] width 16 height 9
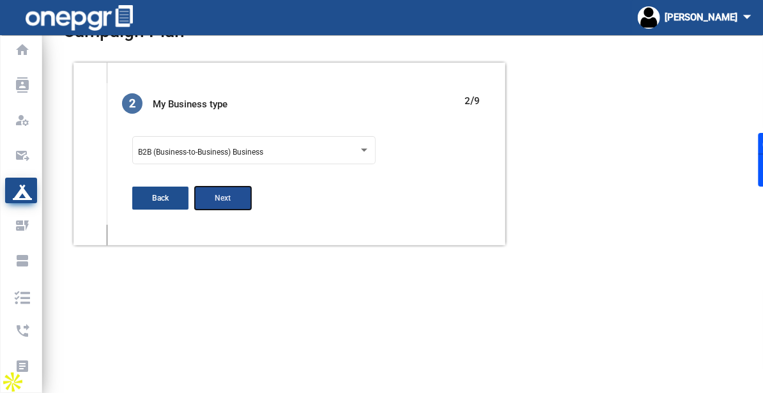
click at [219, 203] on button "Next" at bounding box center [223, 198] width 56 height 23
click at [253, 160] on textarea "Campaign Objective" at bounding box center [253, 153] width 243 height 22
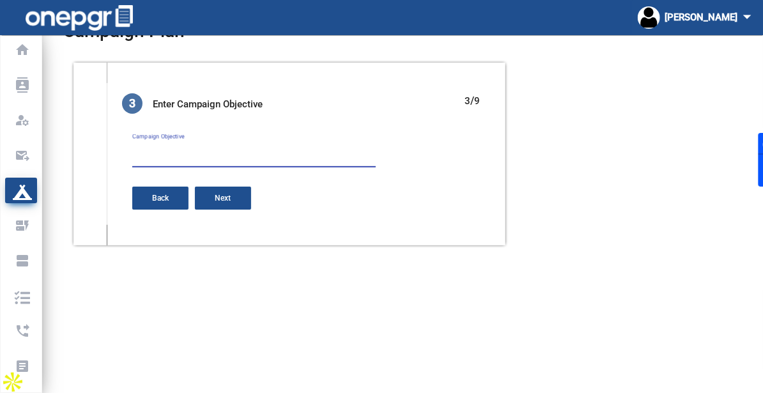
paste textarea "To empower aspiring entrepreneurs by providing expert, personalized guidance in…"
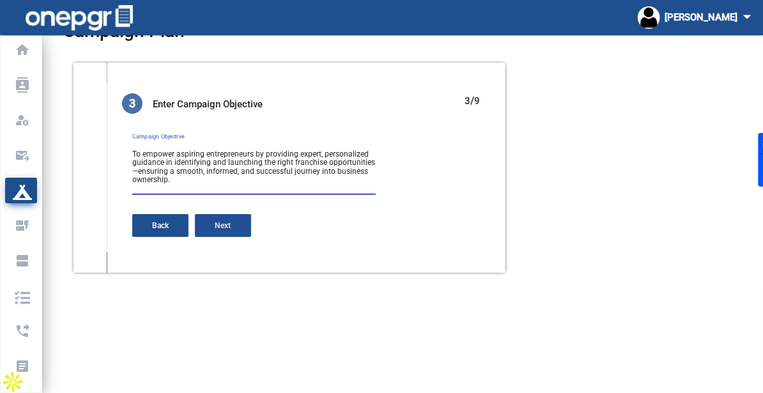
type textarea "To empower aspiring entrepreneurs by providing expert, personalized guidance in…"
click at [220, 223] on span "Next" at bounding box center [223, 225] width 16 height 9
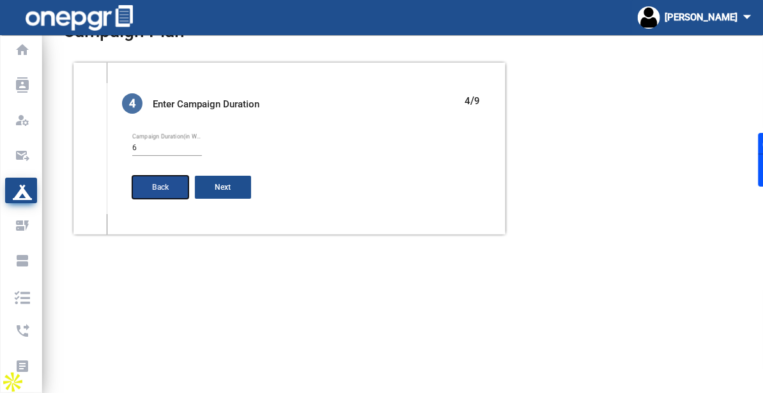
click at [162, 176] on button "Back" at bounding box center [160, 187] width 56 height 23
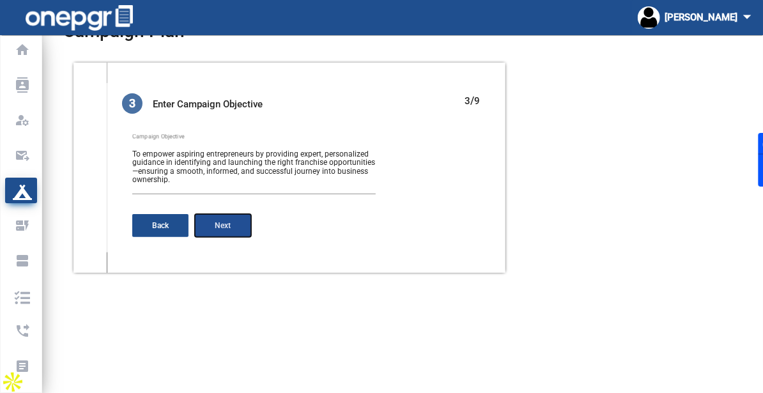
click at [227, 220] on button "Next" at bounding box center [223, 225] width 56 height 23
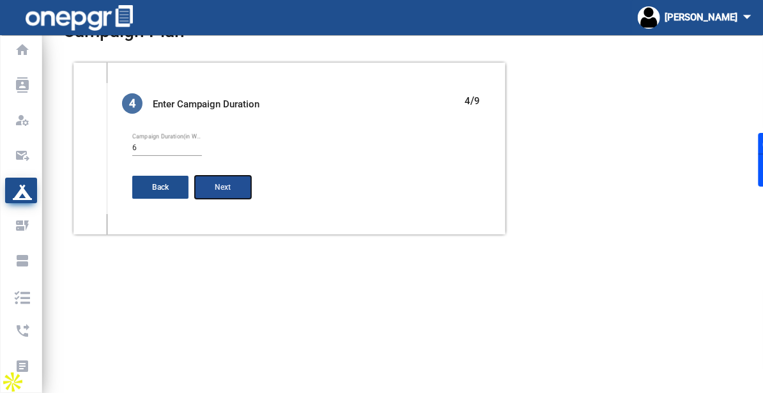
click at [214, 182] on button "Next" at bounding box center [223, 187] width 56 height 23
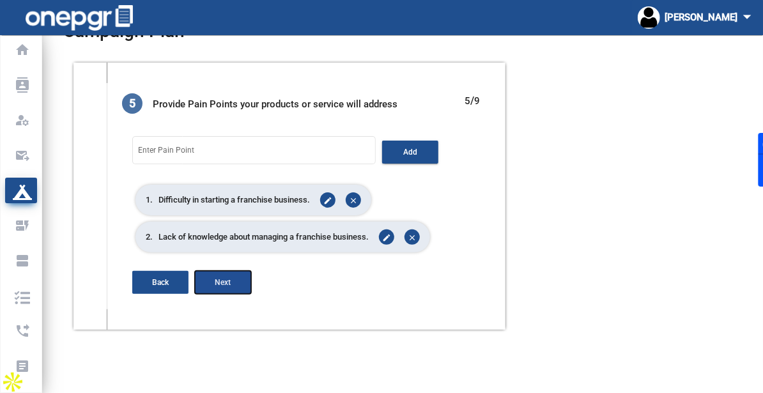
click at [228, 278] on span "Next" at bounding box center [223, 282] width 16 height 9
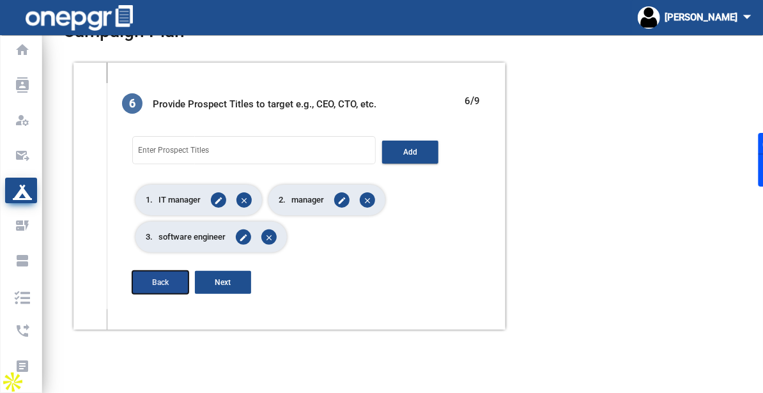
click at [171, 275] on button "Back" at bounding box center [160, 282] width 56 height 23
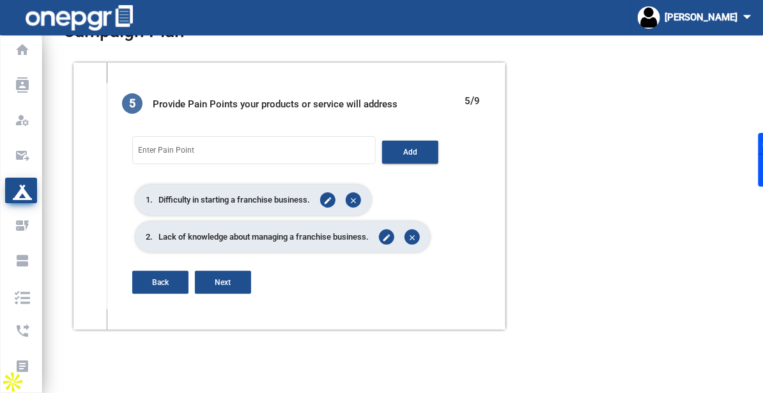
click at [263, 235] on span "2. Lack of knowledge about managing a franchise business." at bounding box center [257, 237] width 223 height 13
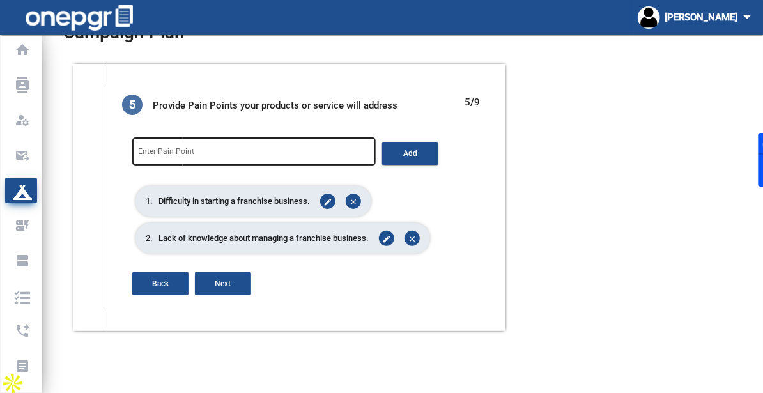
click at [236, 153] on input "Enter Pain Point" at bounding box center [254, 153] width 232 height 9
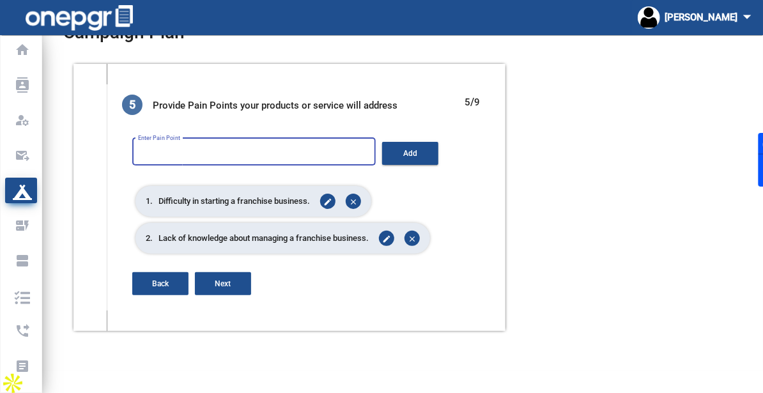
paste input "Challenges in scaling a franchise business."
type input "Challenges in scaling a franchise business."
click at [415, 152] on span "Add" at bounding box center [410, 153] width 14 height 9
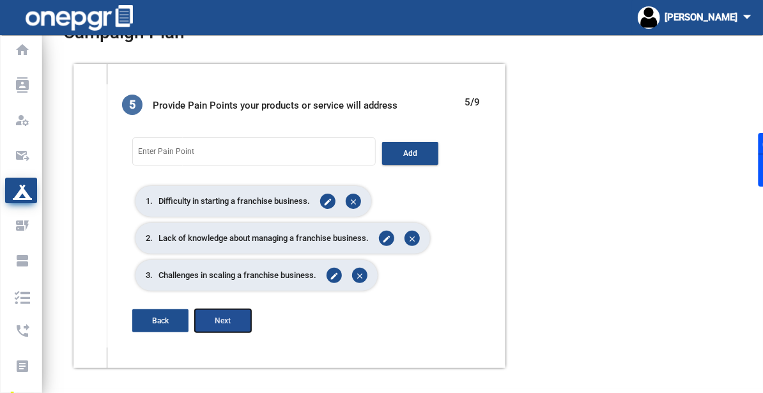
click at [240, 318] on button "Next" at bounding box center [223, 320] width 56 height 23
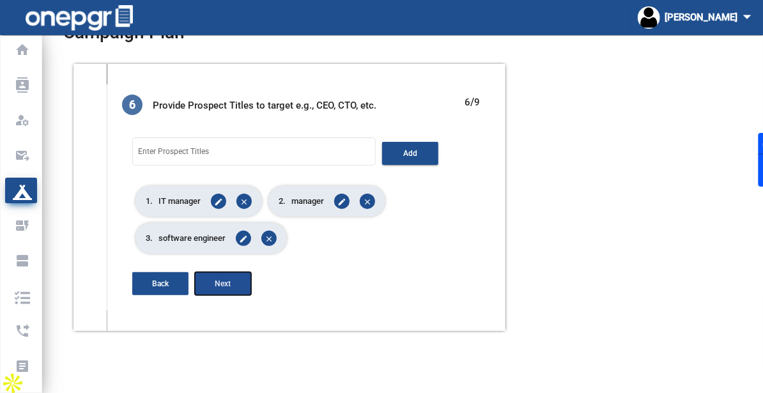
click at [221, 287] on span "Next" at bounding box center [223, 283] width 16 height 9
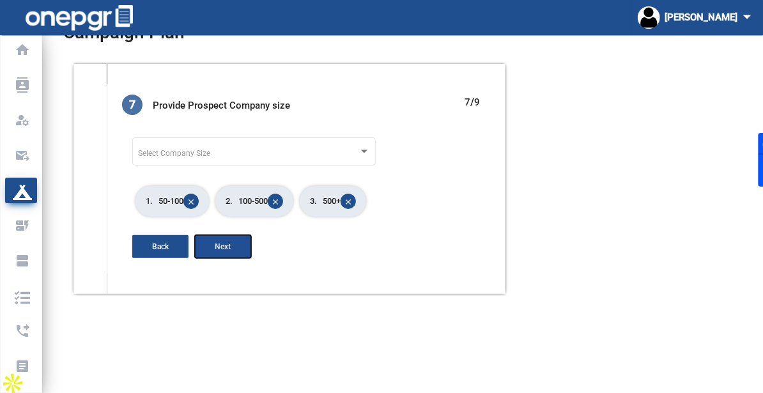
click at [236, 247] on button "Next" at bounding box center [223, 246] width 56 height 23
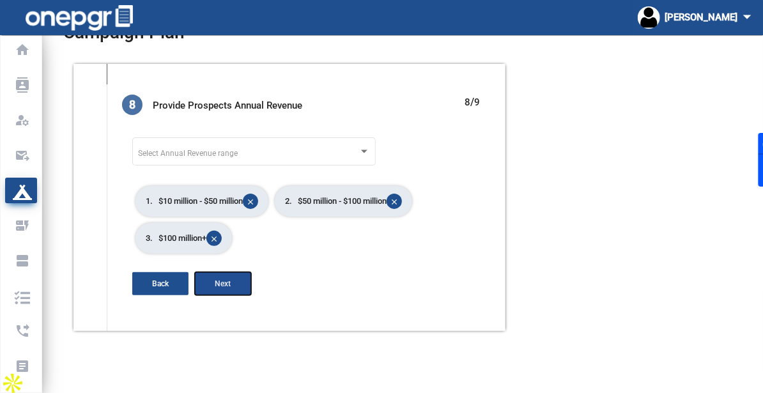
click at [227, 281] on span "Next" at bounding box center [223, 283] width 16 height 9
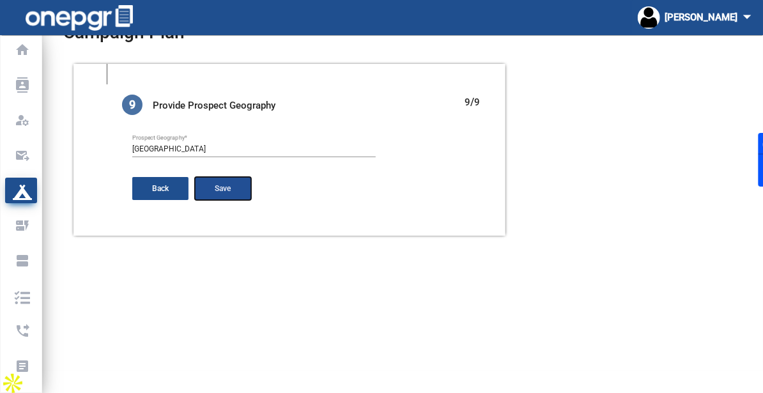
click at [231, 190] on button "Save" at bounding box center [223, 188] width 56 height 23
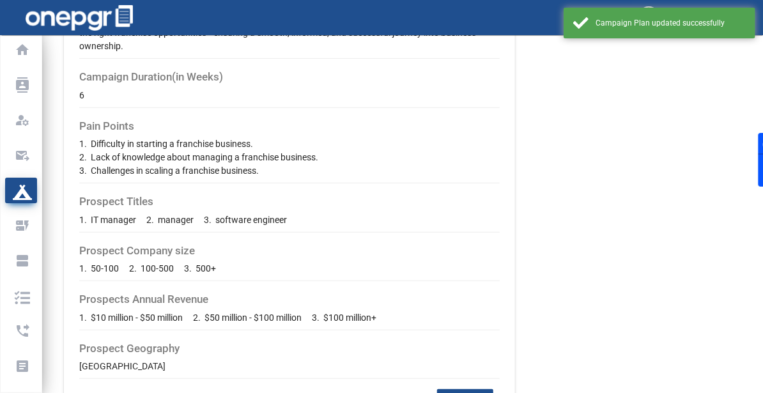
scroll to position [300, 0]
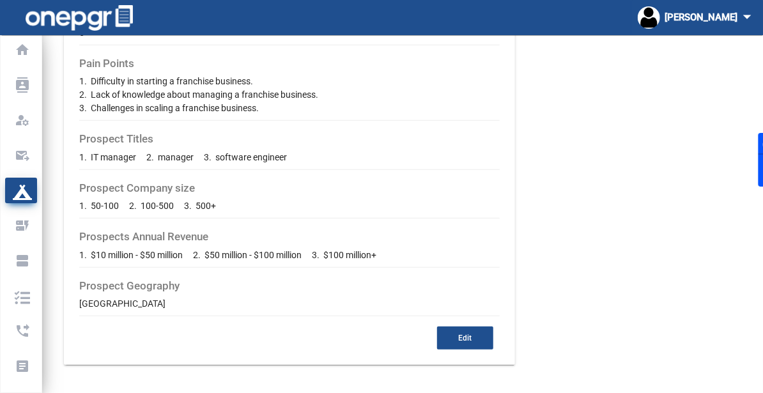
click at [74, 219] on mat-card "Campaign Name New campaign Aug 25th Business Type B2B (Business-to-Business) Bu…" at bounding box center [289, 87] width 451 height 558
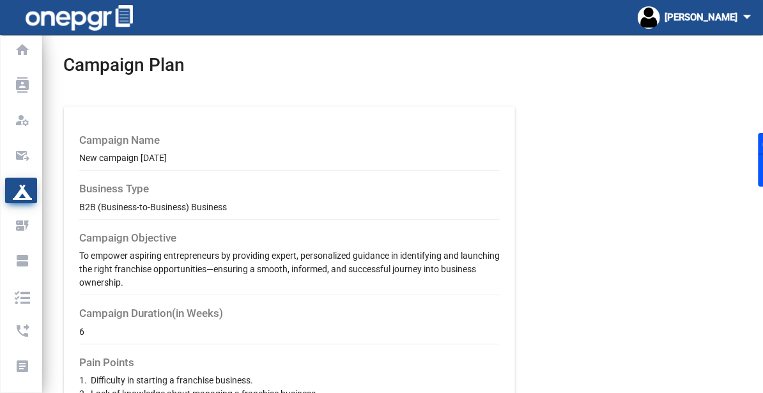
scroll to position [0, 0]
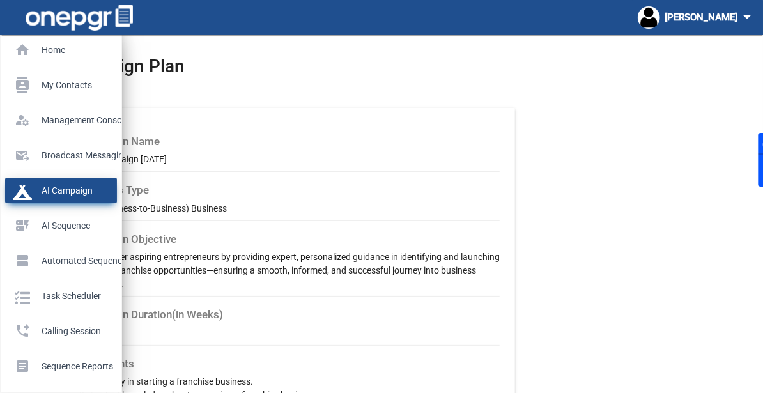
click at [36, 190] on p "AI Campaign" at bounding box center [58, 190] width 91 height 19
